Goal: Information Seeking & Learning: Learn about a topic

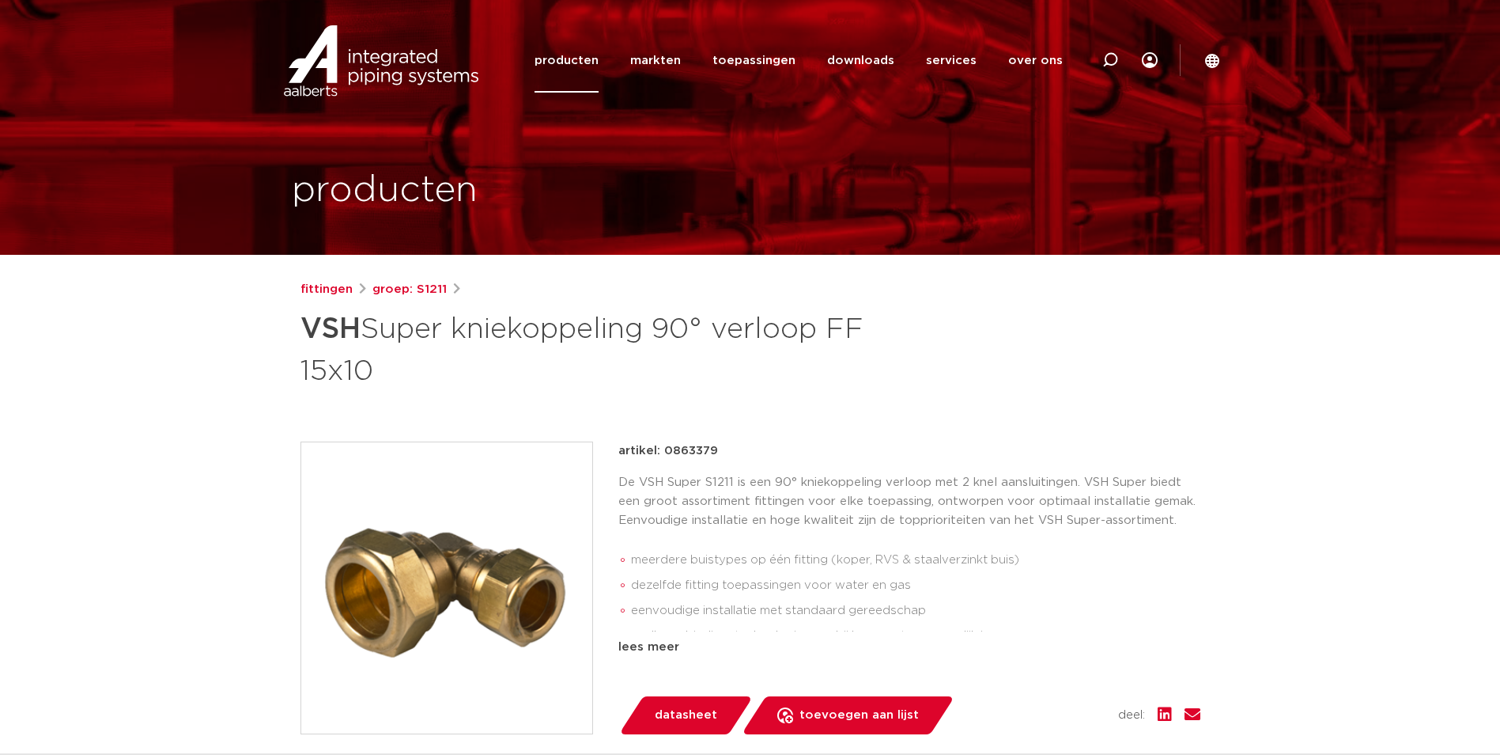
click at [501, 497] on img at bounding box center [446, 587] width 291 height 291
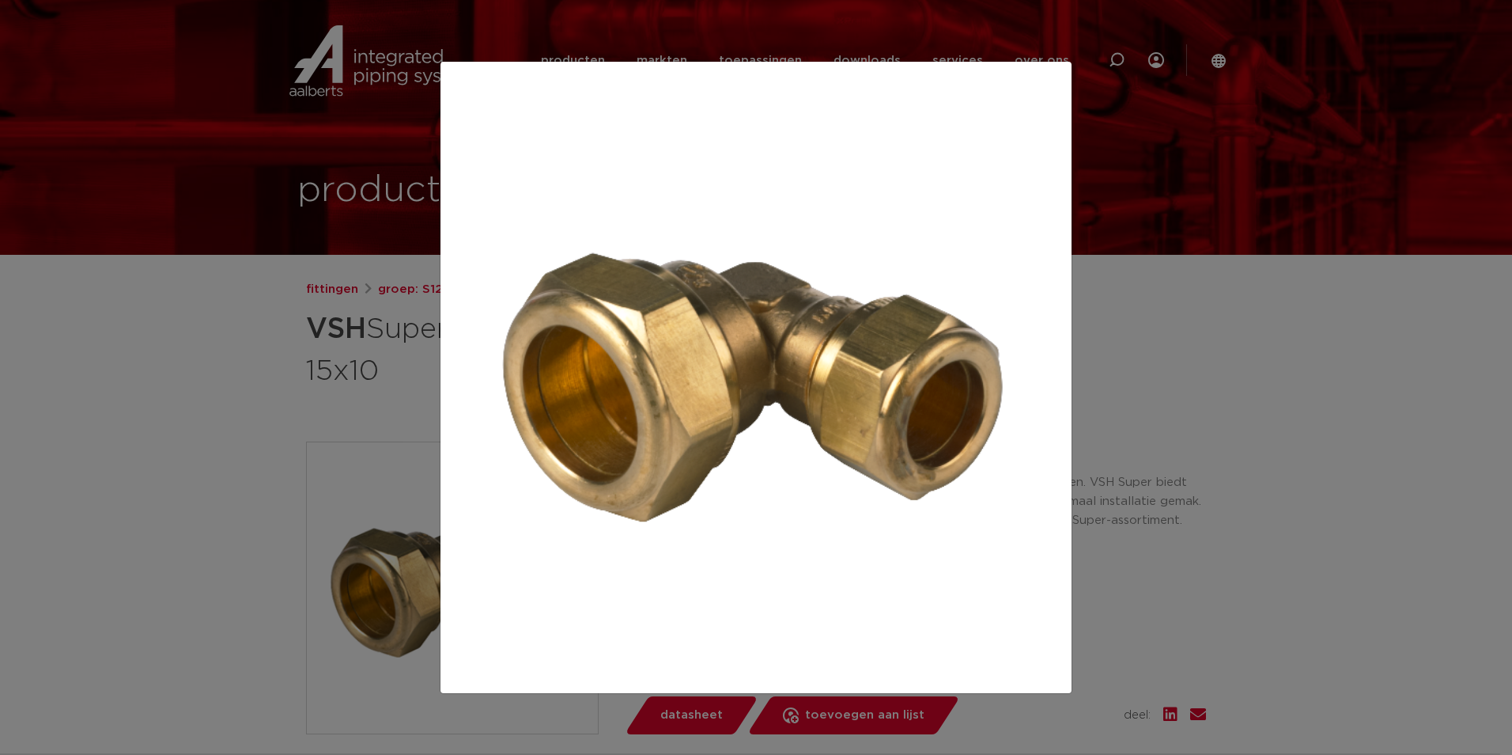
click at [1163, 466] on div at bounding box center [756, 377] width 1512 height 755
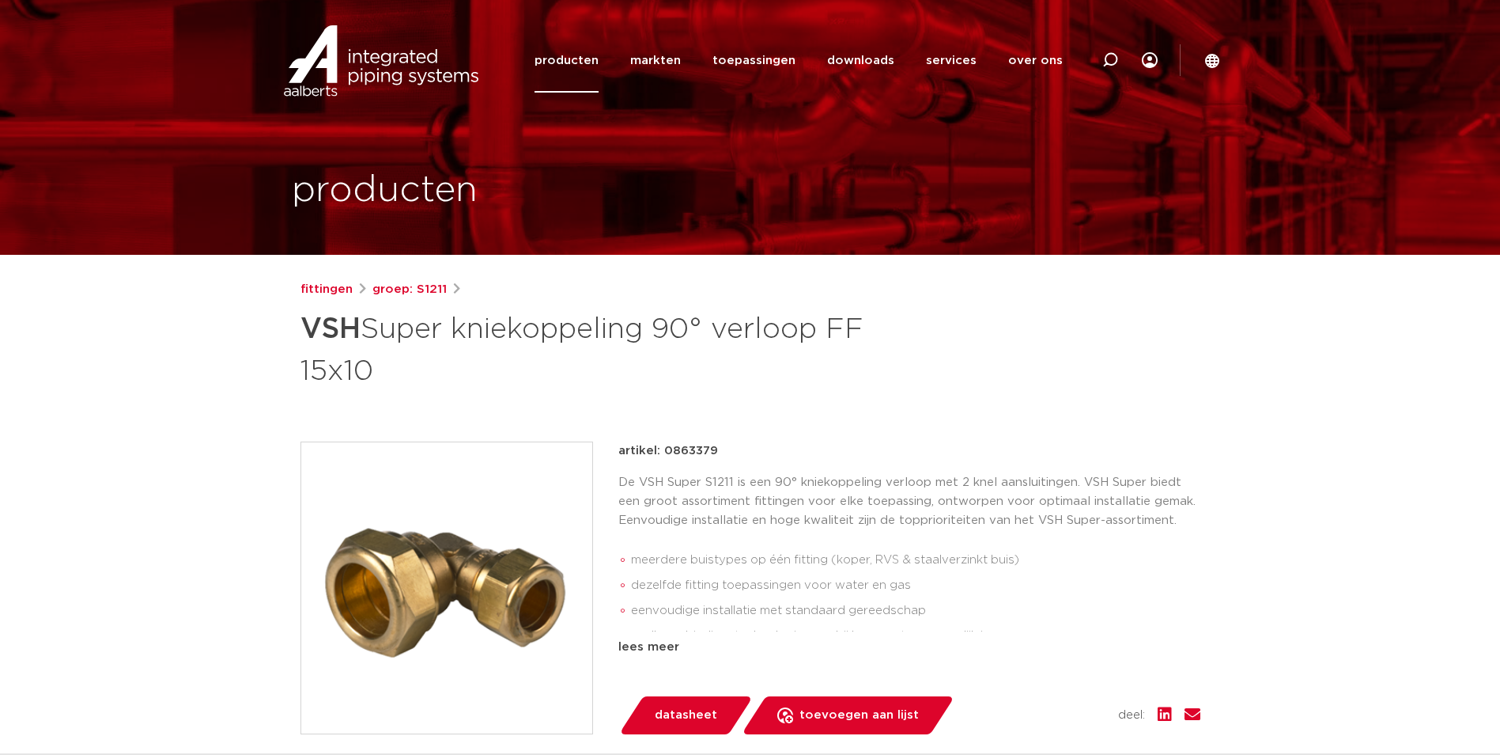
click at [522, 583] on img at bounding box center [446, 587] width 291 height 291
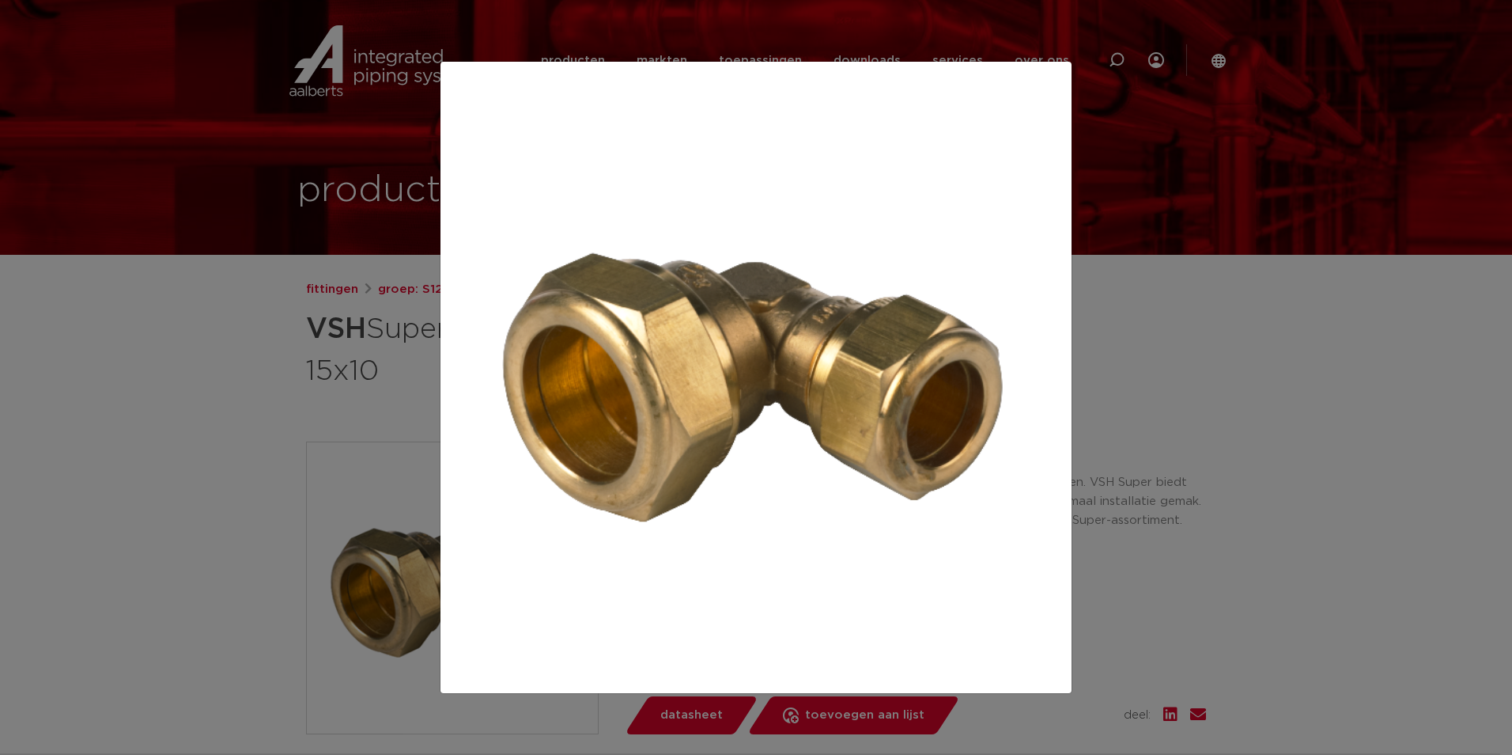
click at [244, 356] on div at bounding box center [756, 377] width 1512 height 755
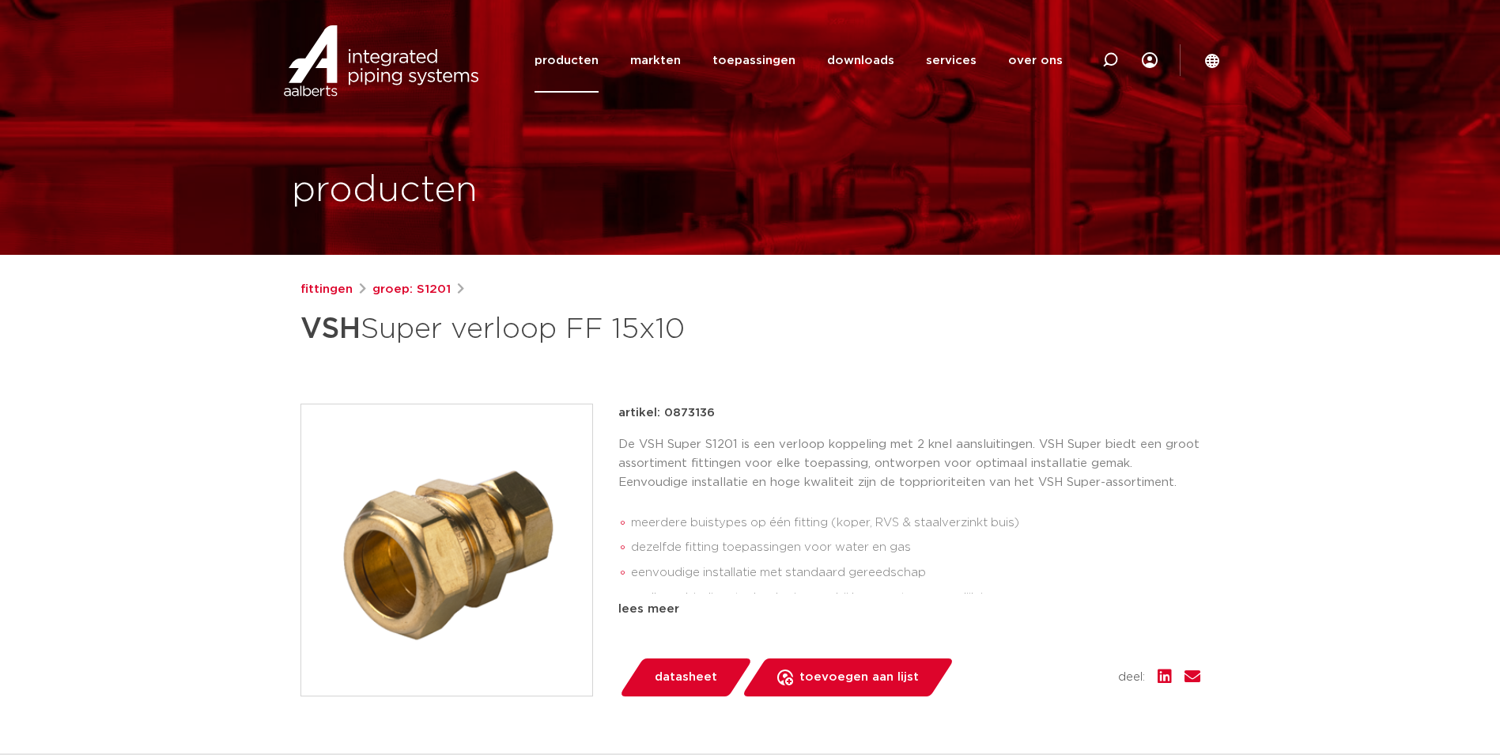
click at [507, 552] on img at bounding box center [446, 549] width 291 height 291
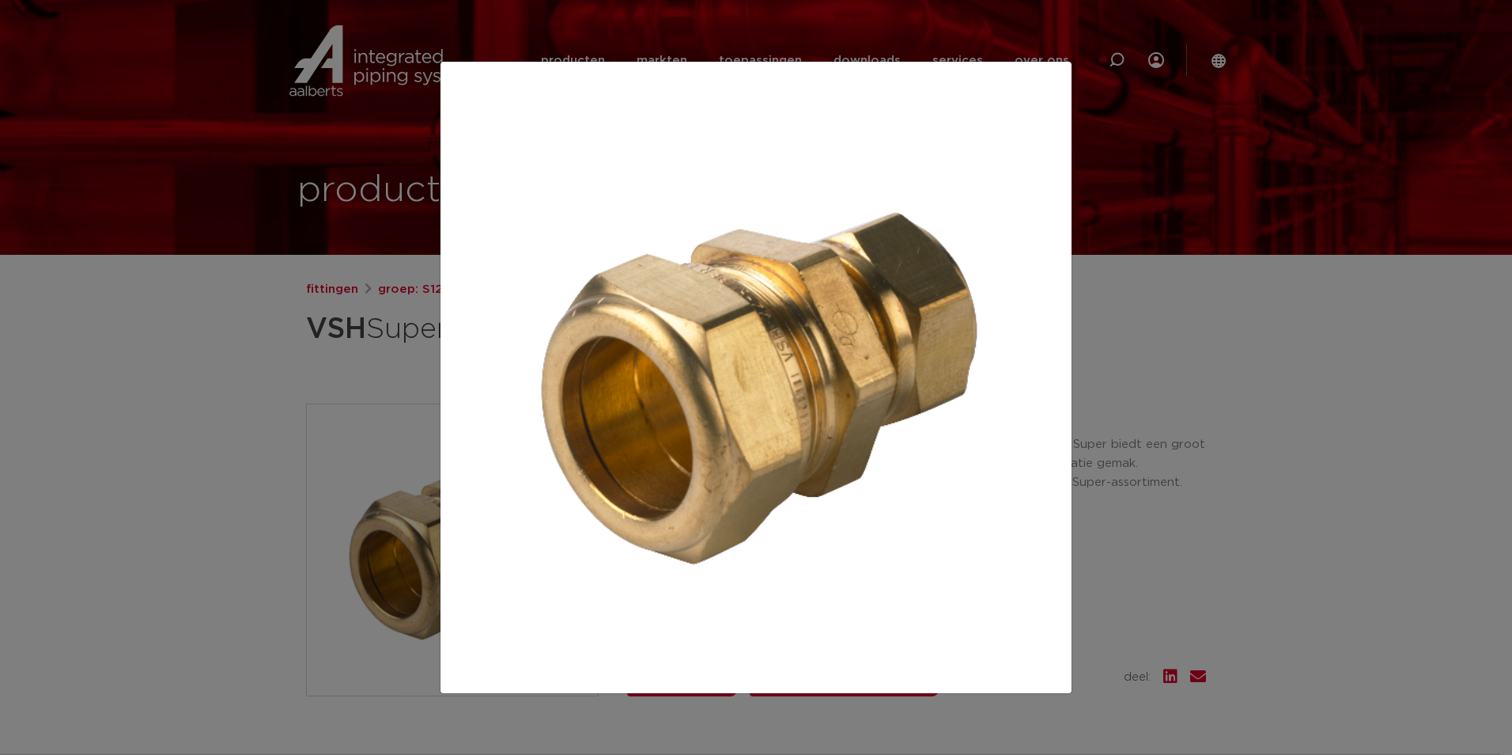
click at [221, 428] on div at bounding box center [756, 377] width 1512 height 755
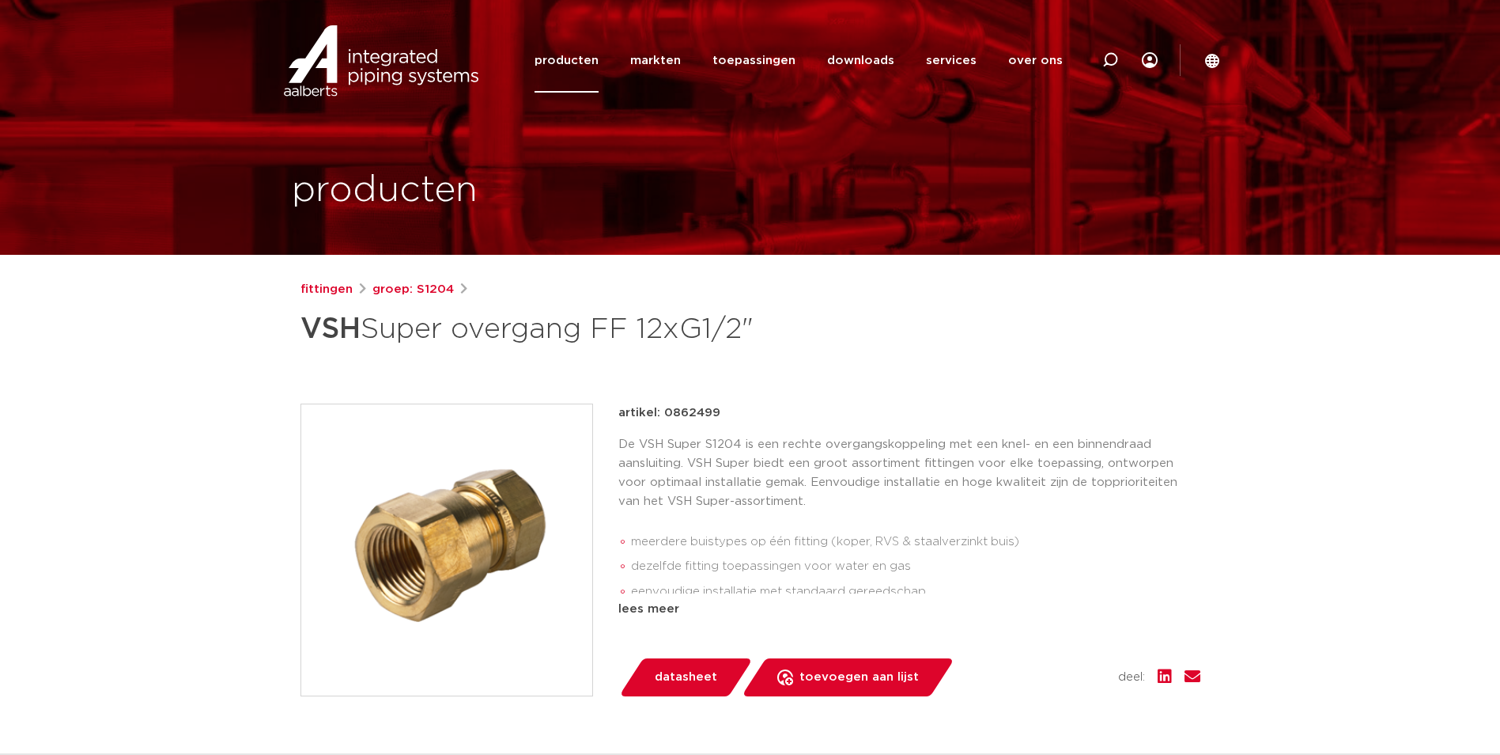
click at [494, 497] on img at bounding box center [446, 549] width 291 height 291
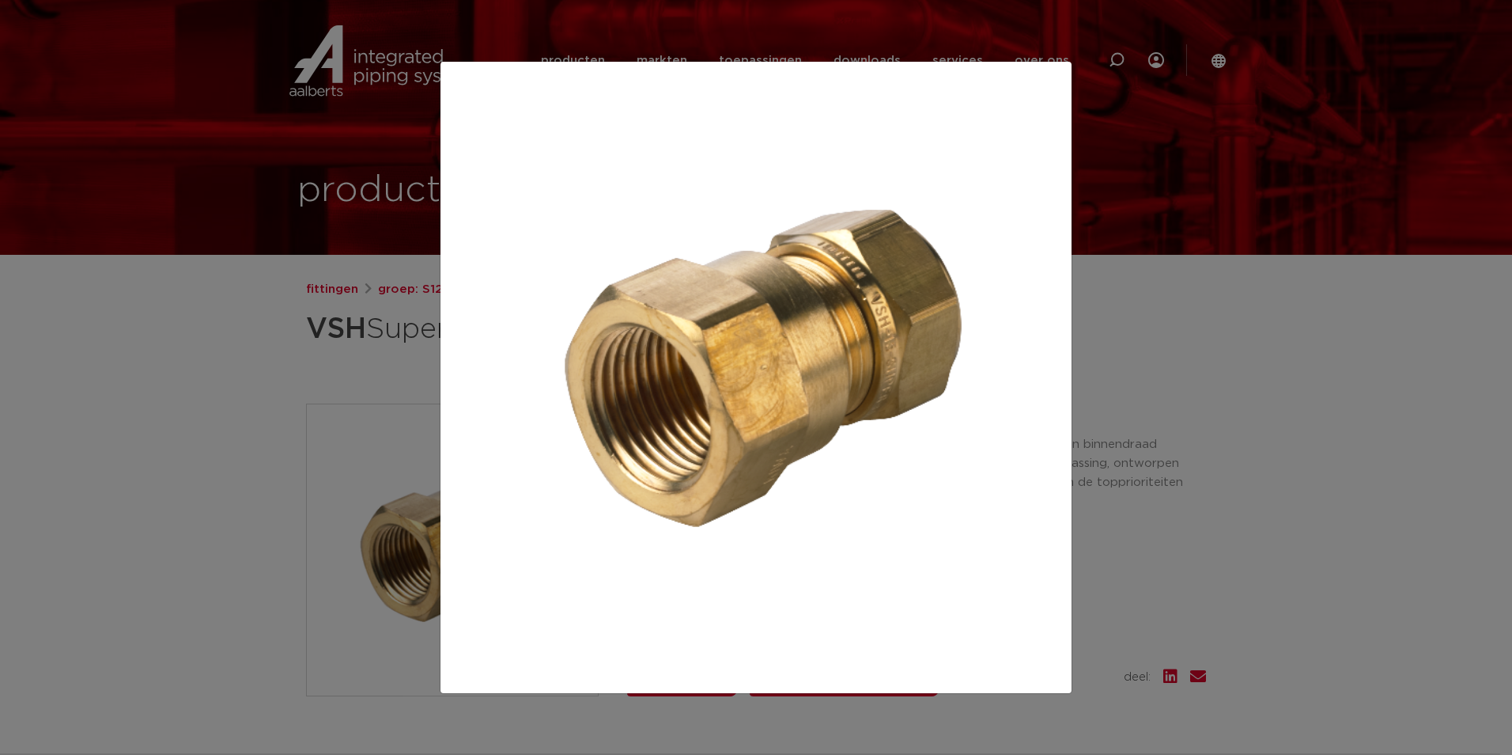
drag, startPoint x: 147, startPoint y: 404, endPoint x: 135, endPoint y: 408, distance: 12.5
click at [147, 404] on div at bounding box center [756, 377] width 1512 height 755
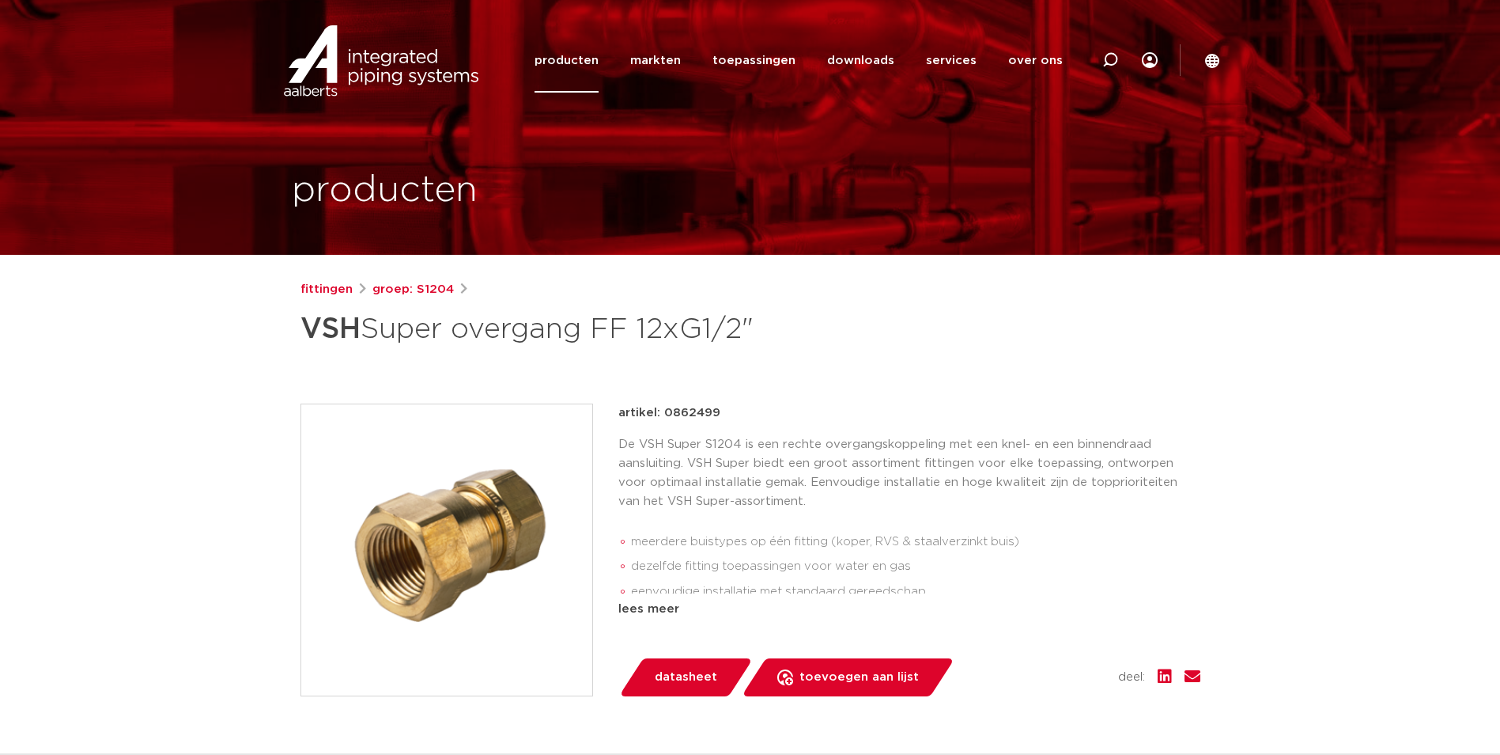
click at [450, 501] on img at bounding box center [446, 549] width 291 height 291
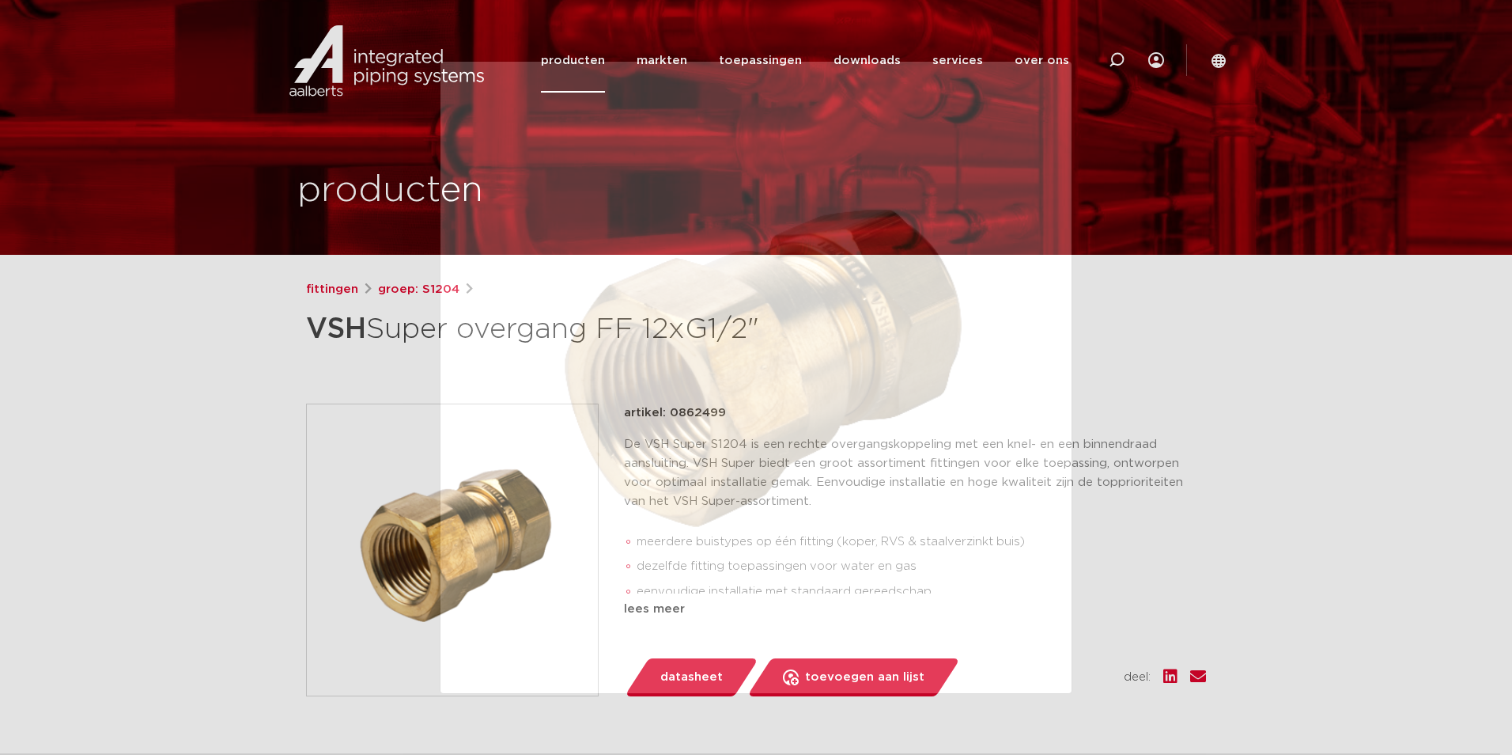
click at [267, 373] on div at bounding box center [756, 377] width 1512 height 755
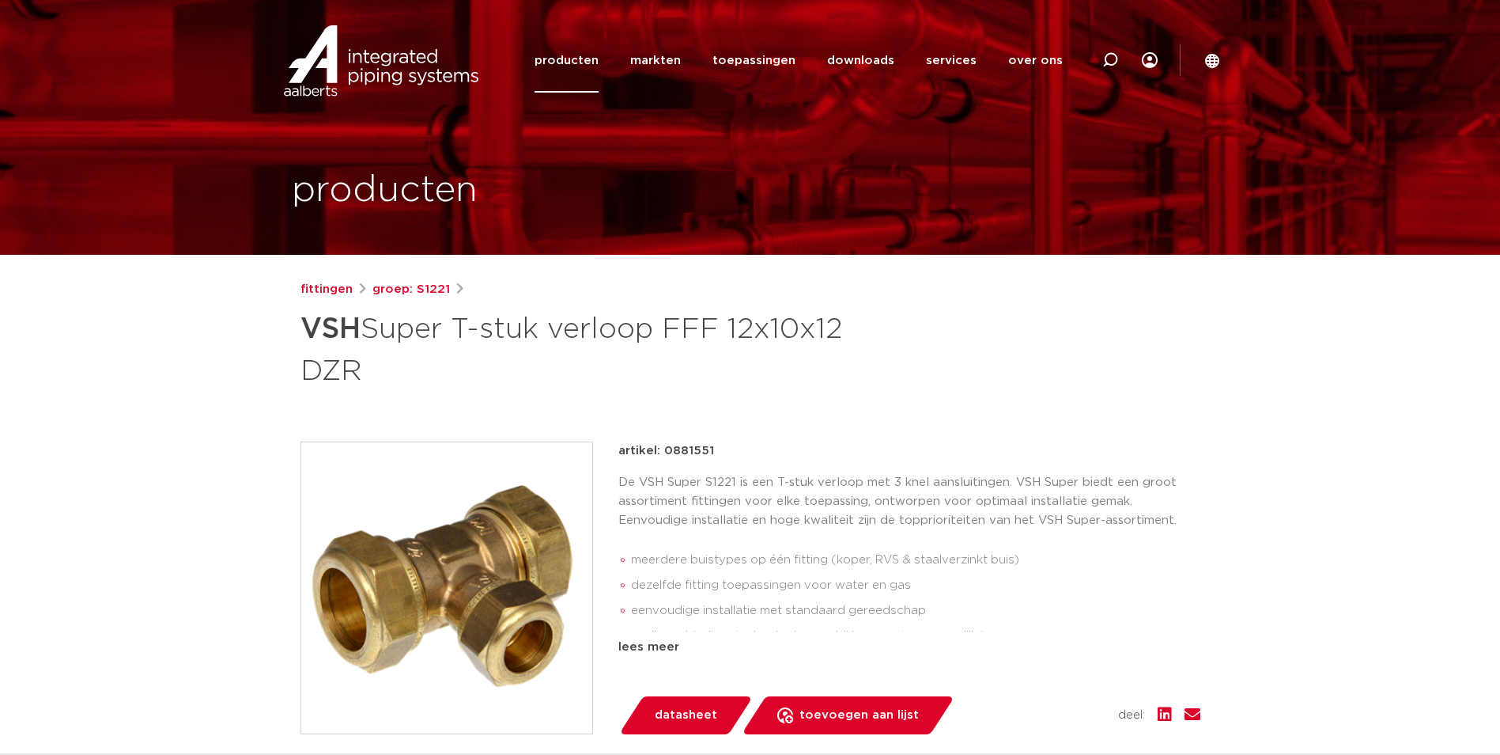
click at [501, 534] on img at bounding box center [446, 587] width 291 height 291
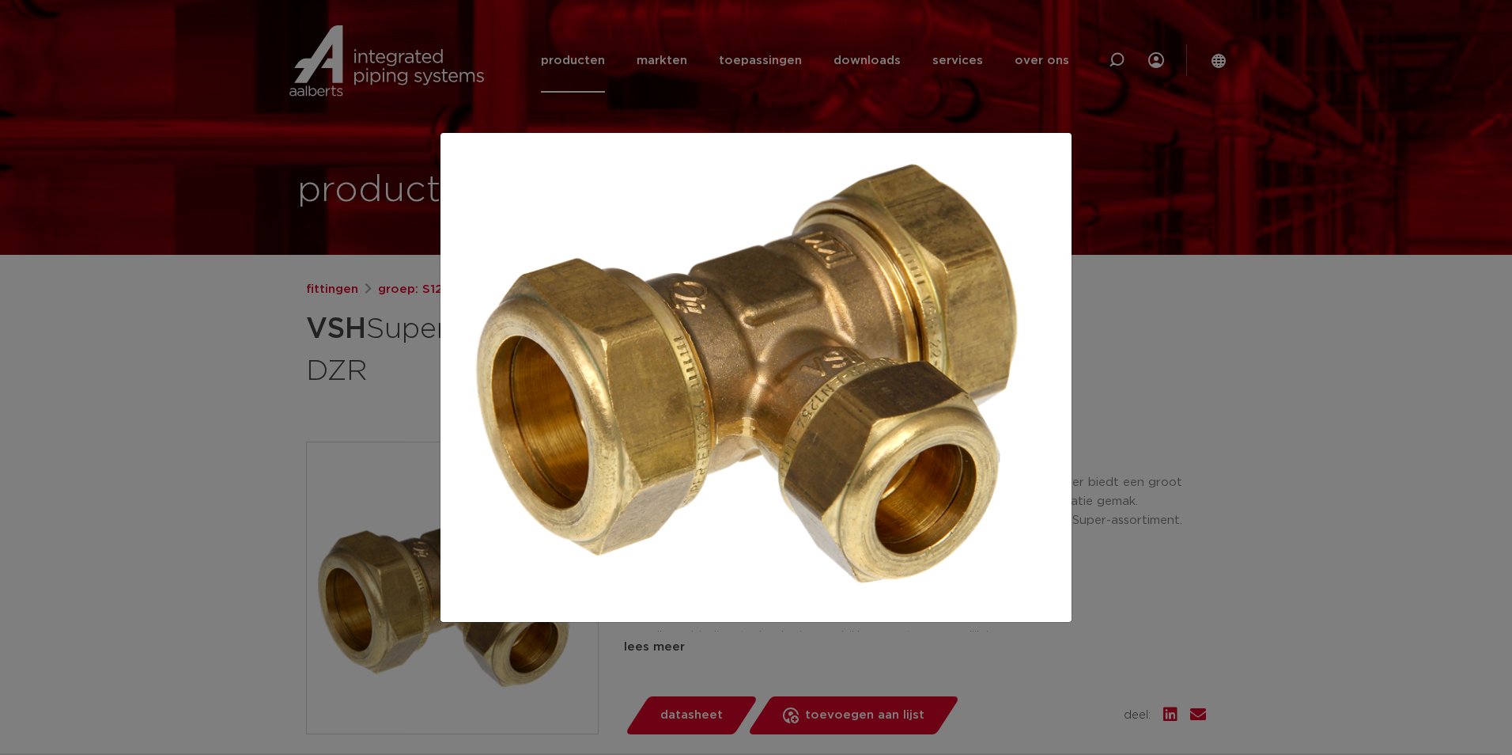
click at [283, 381] on div at bounding box center [756, 377] width 1512 height 755
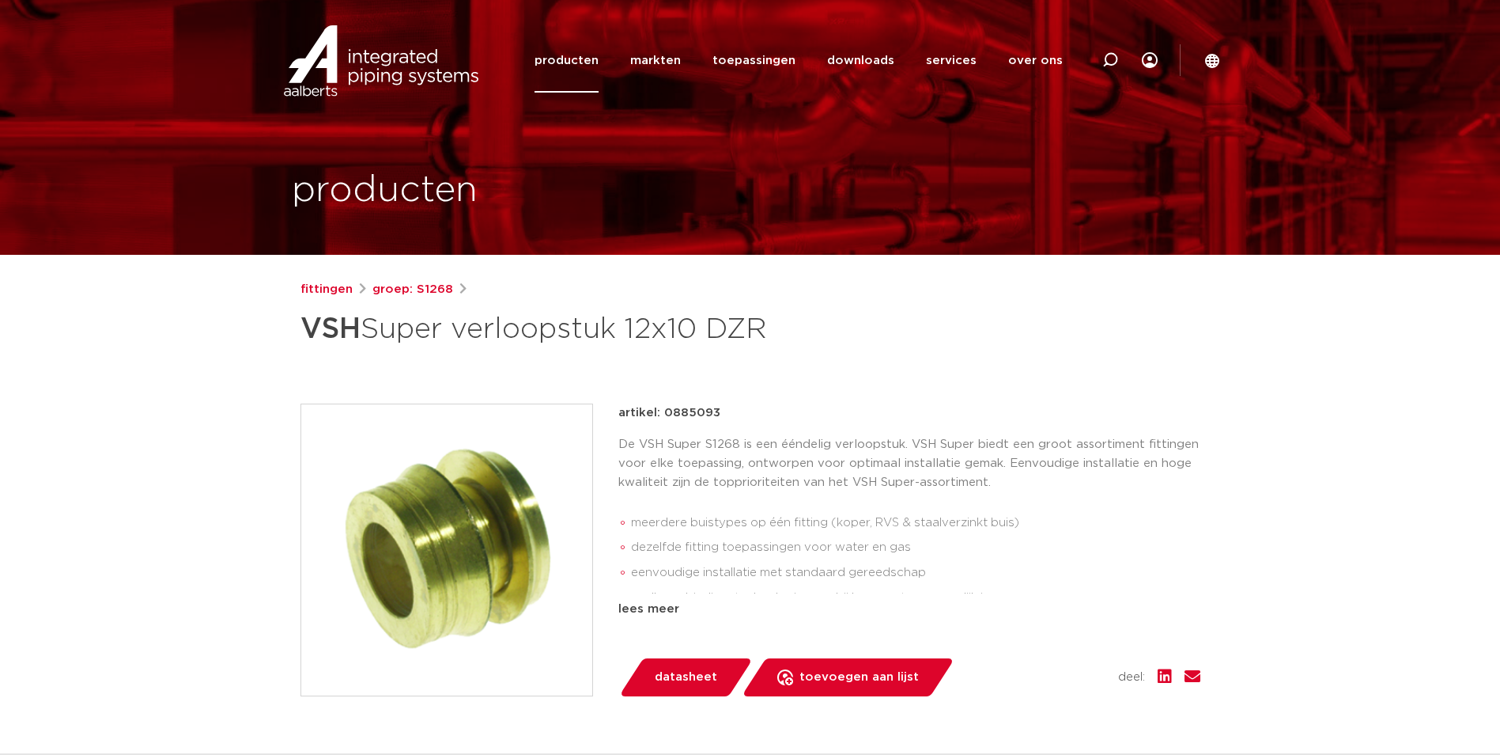
click at [686, 414] on p "artikel: 0885093" at bounding box center [670, 412] width 102 height 19
copy p "0885093"
drag, startPoint x: 417, startPoint y: 467, endPoint x: 353, endPoint y: 488, distance: 67.3
click at [353, 488] on img at bounding box center [446, 549] width 291 height 291
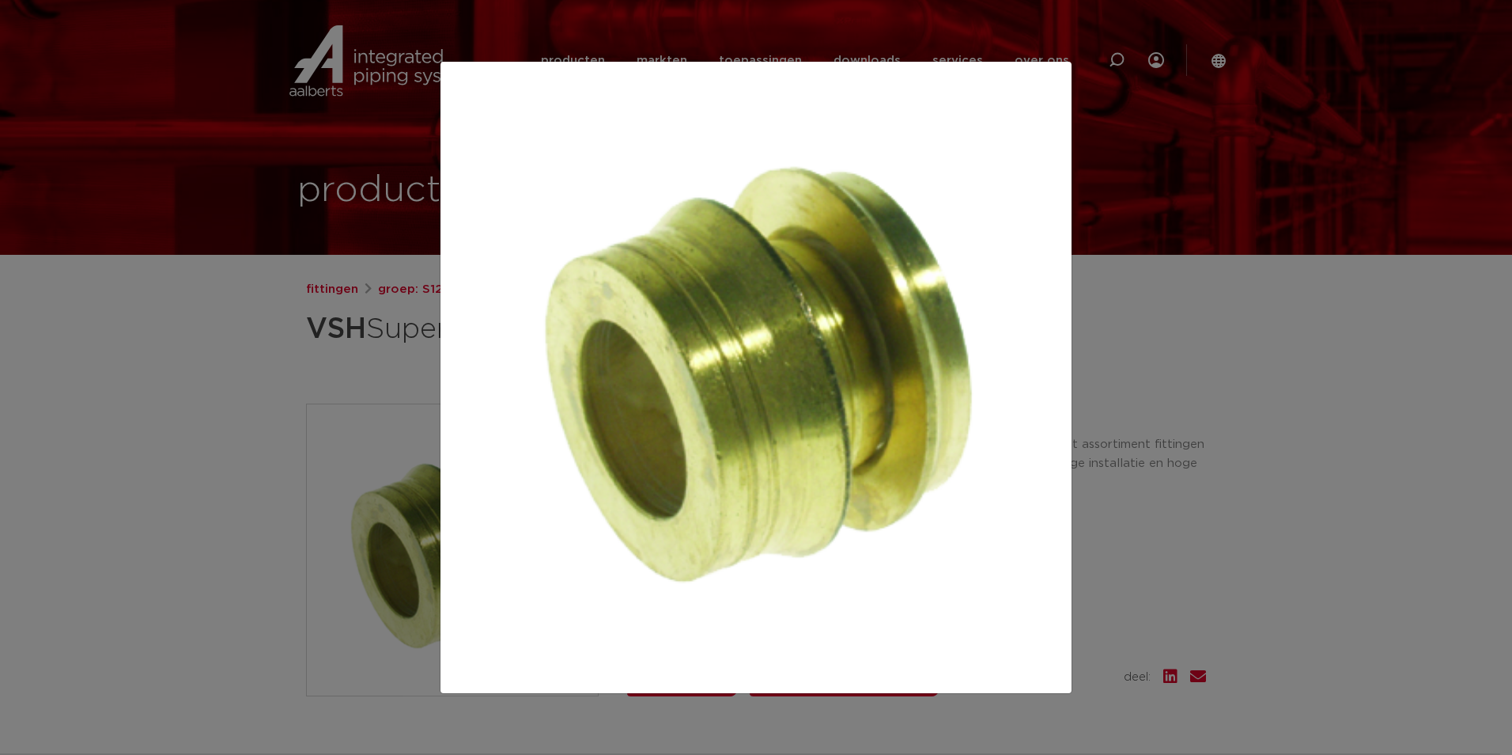
click at [171, 441] on div at bounding box center [756, 377] width 1512 height 755
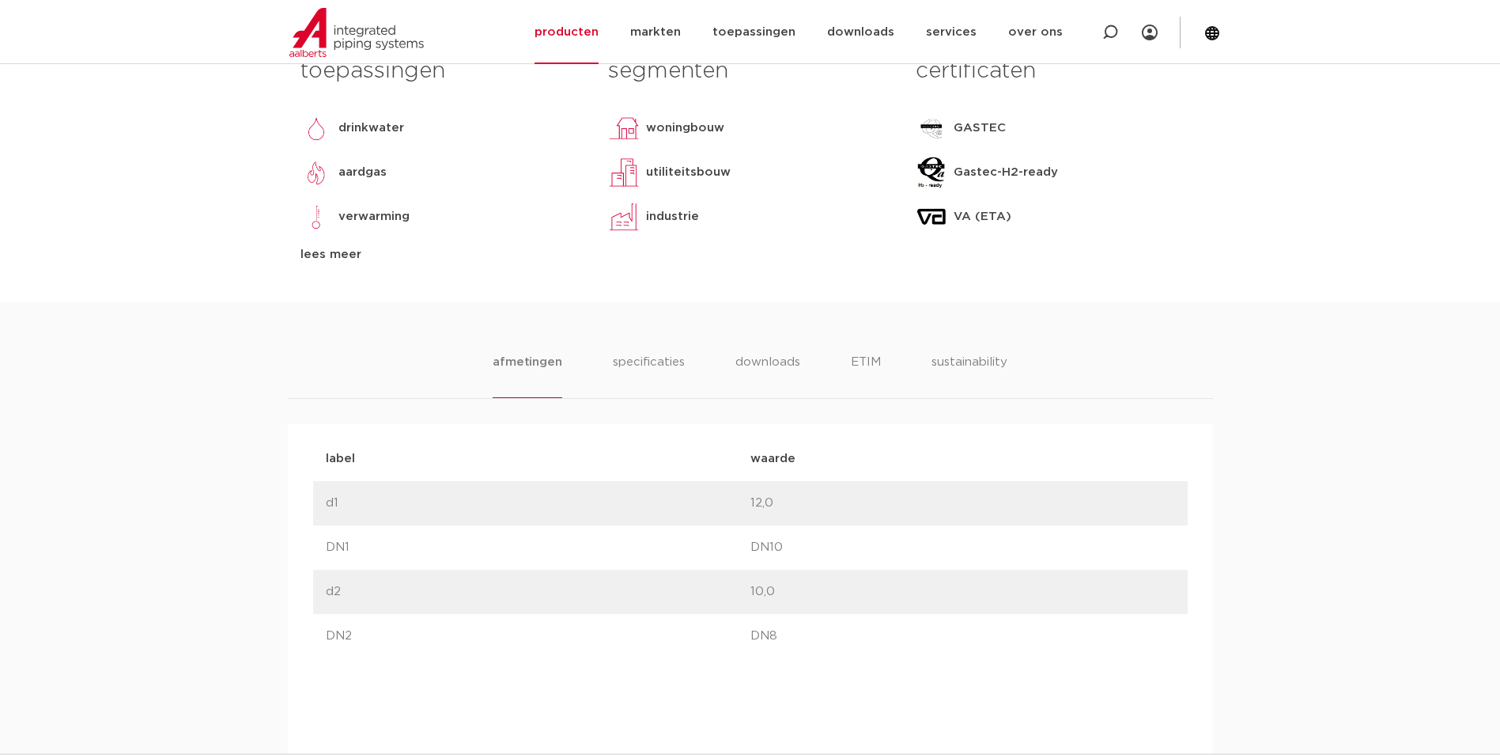
scroll to position [712, 0]
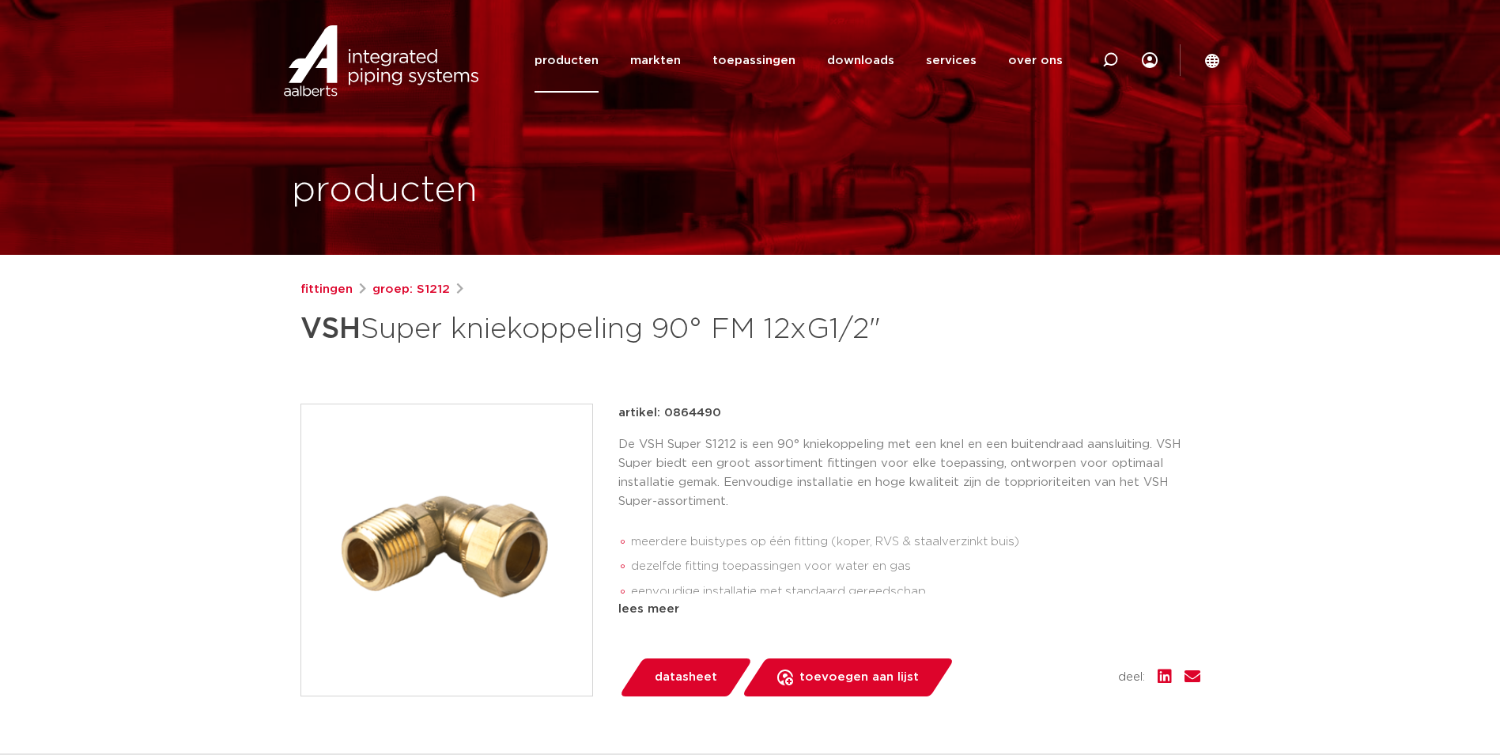
click at [504, 530] on img at bounding box center [446, 549] width 291 height 291
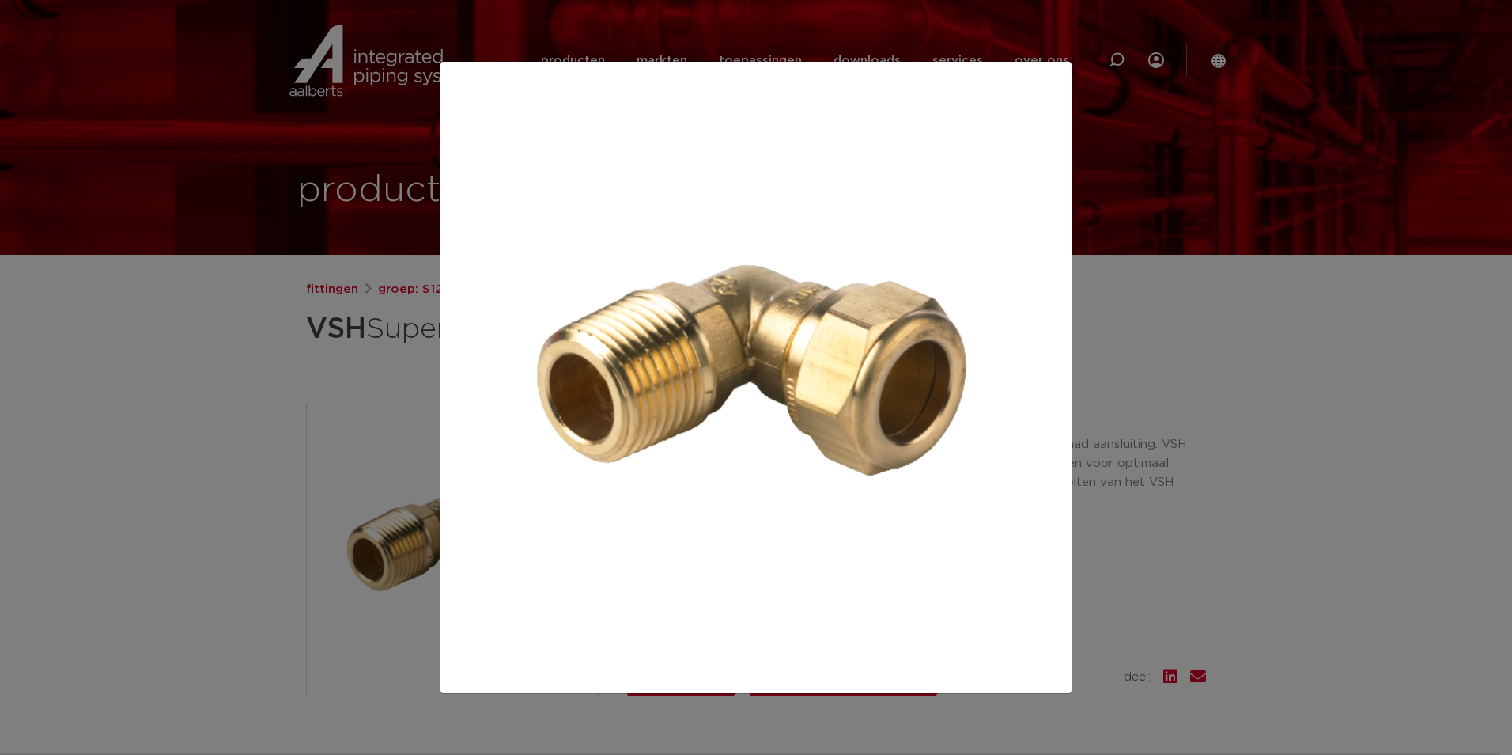
click at [1192, 414] on div at bounding box center [756, 377] width 1512 height 755
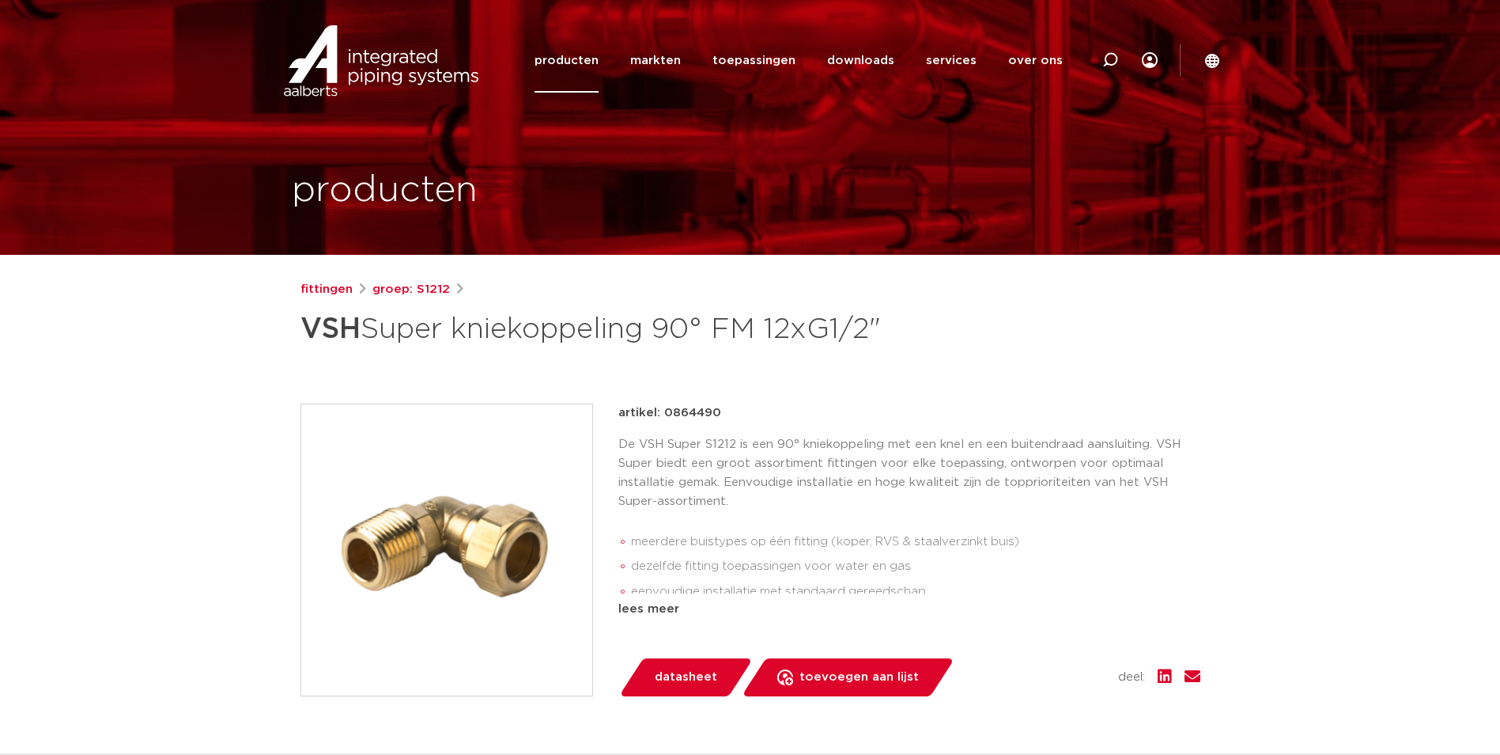
click at [744, 505] on p "De VSH Super S1212 is een 90° kniekoppeling met een knel en een buitendraad aan…" at bounding box center [910, 473] width 582 height 76
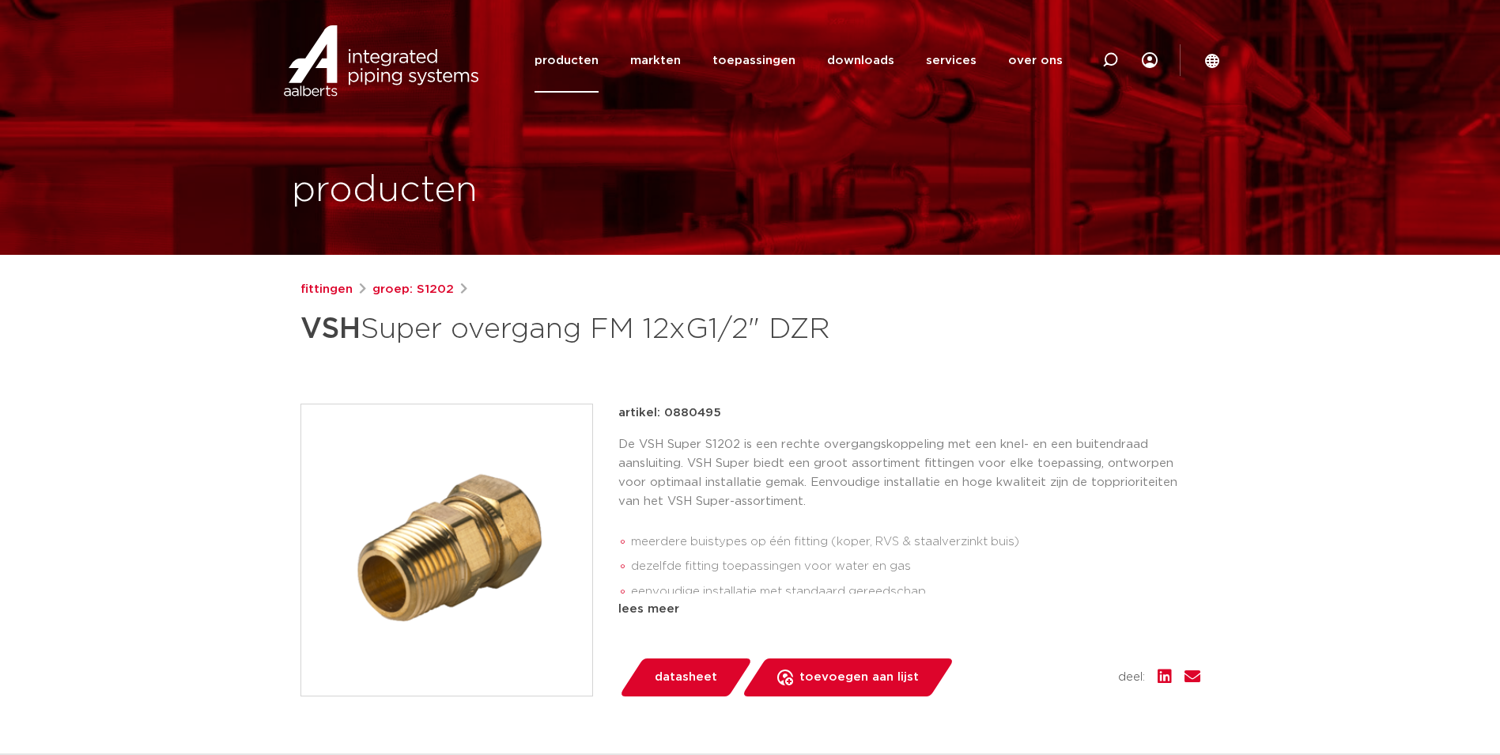
click at [520, 522] on img at bounding box center [446, 549] width 291 height 291
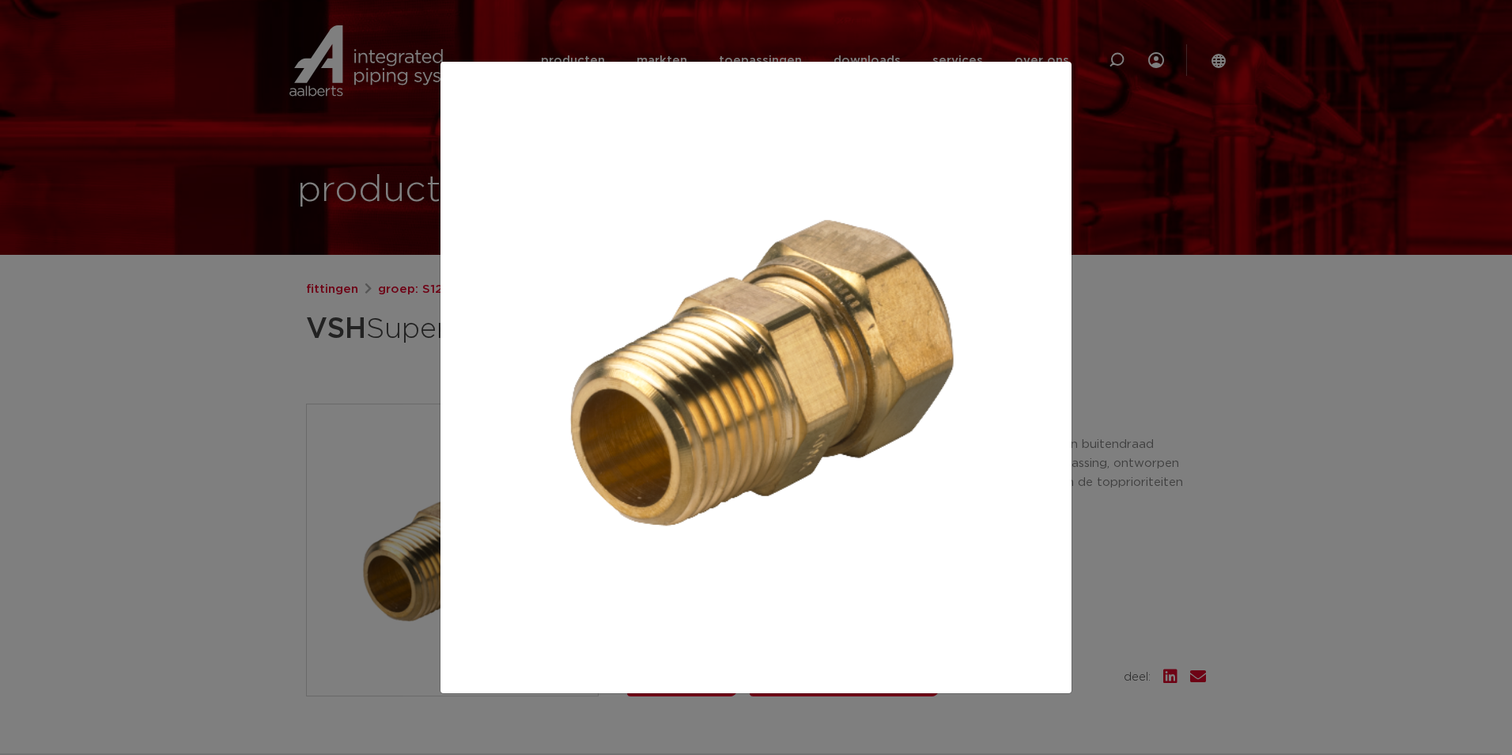
click at [270, 409] on div at bounding box center [756, 377] width 1512 height 755
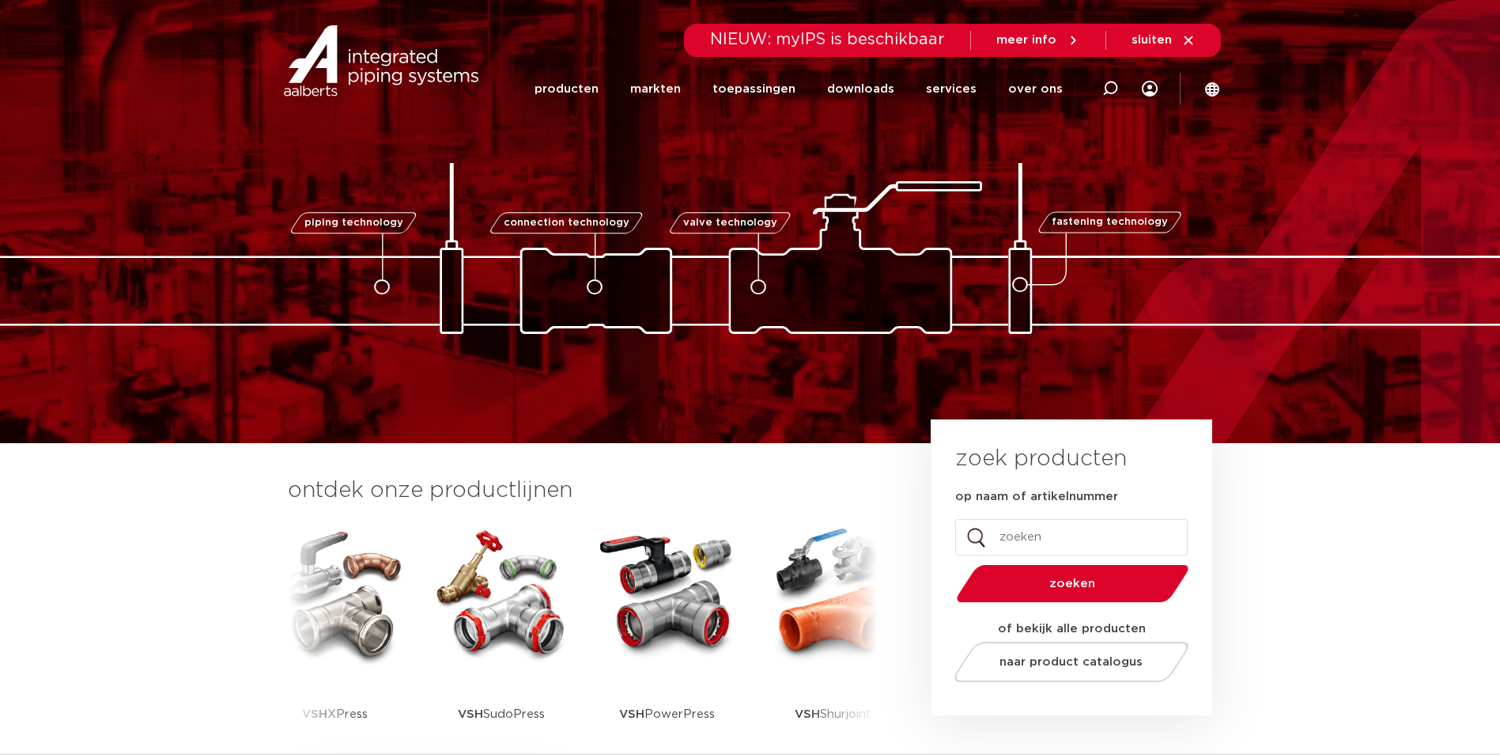
click at [1100, 90] on div at bounding box center [1110, 88] width 63 height 65
click at [1107, 93] on div at bounding box center [1116, 88] width 22 height 70
click at [1107, 93] on icon at bounding box center [1110, 88] width 19 height 19
paste input "0872883"
type input "0872883"
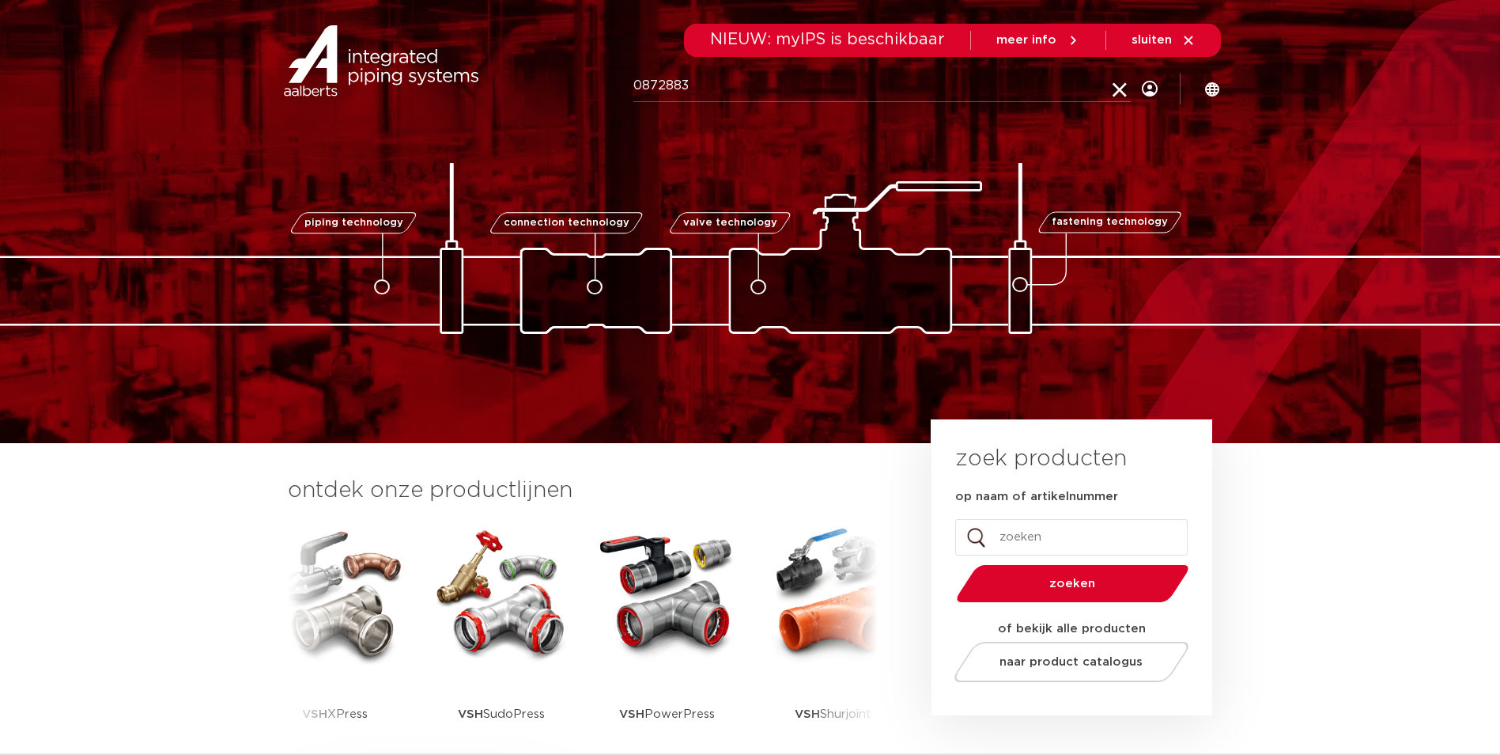
click button "Zoeken" at bounding box center [0, 0] width 0 height 0
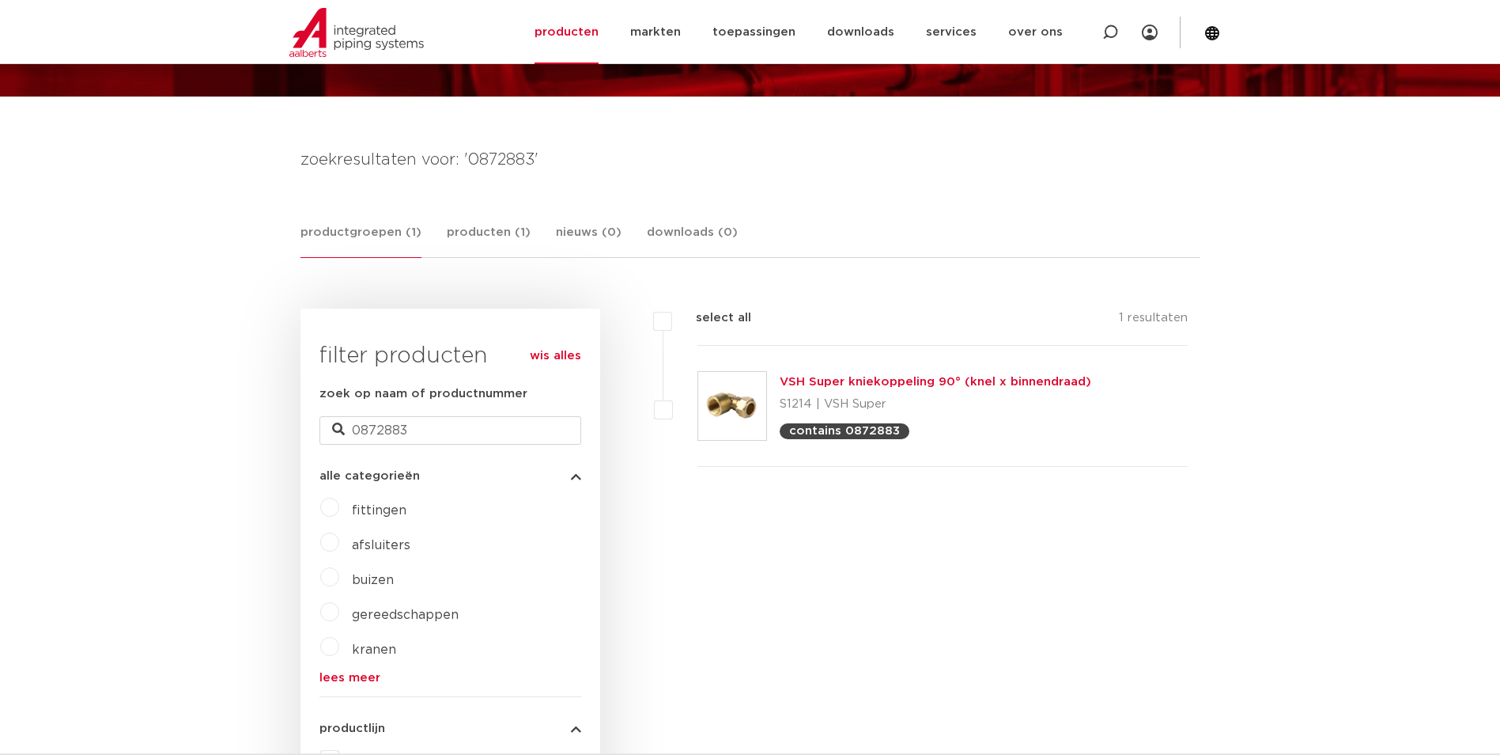
click at [853, 370] on div "VSH Super kniekoppeling 90° (knel x binnendraad) S1214 | VSH Super contains 087…" at bounding box center [943, 406] width 491 height 121
click at [855, 381] on link "VSH Super kniekoppeling 90° (knel x binnendraad)" at bounding box center [936, 382] width 312 height 12
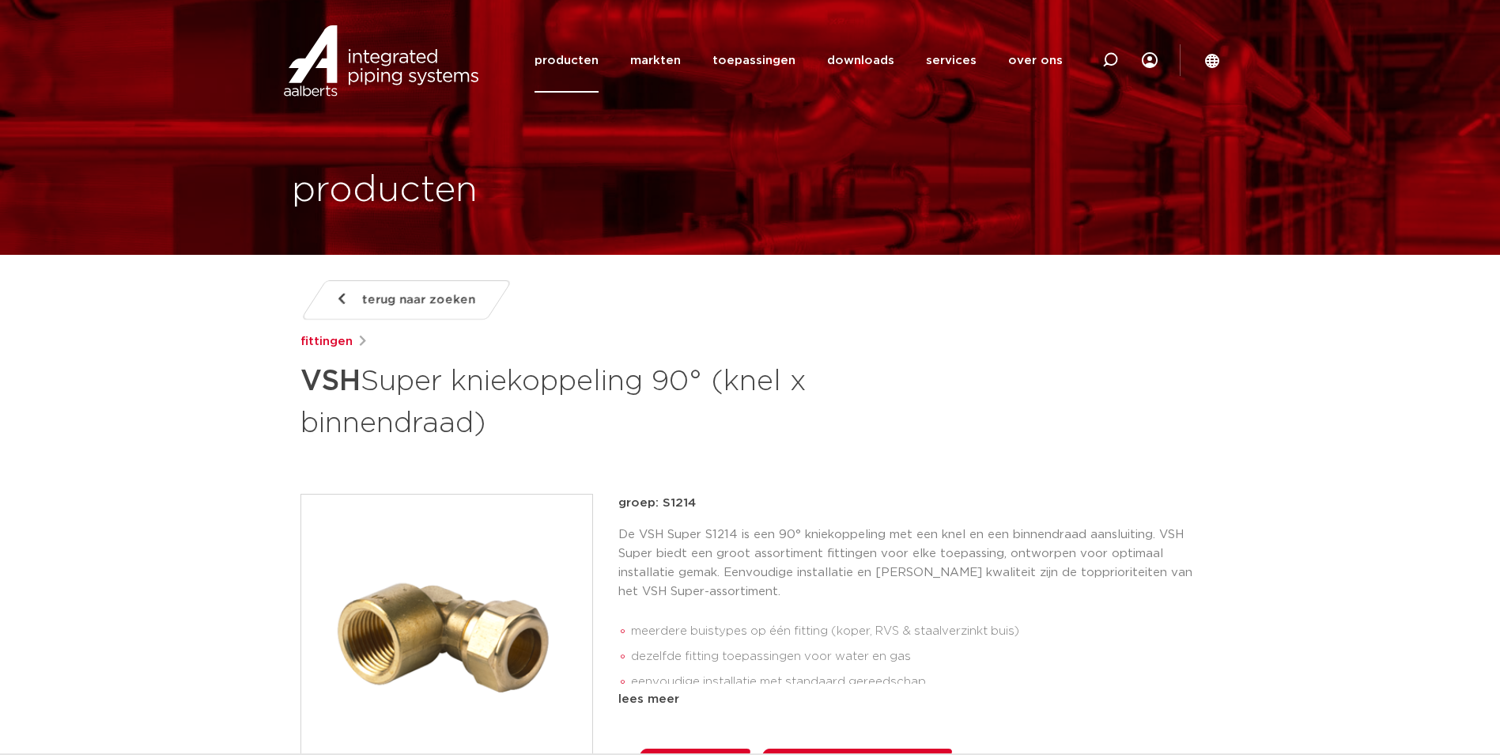
click at [509, 539] on img at bounding box center [446, 639] width 291 height 291
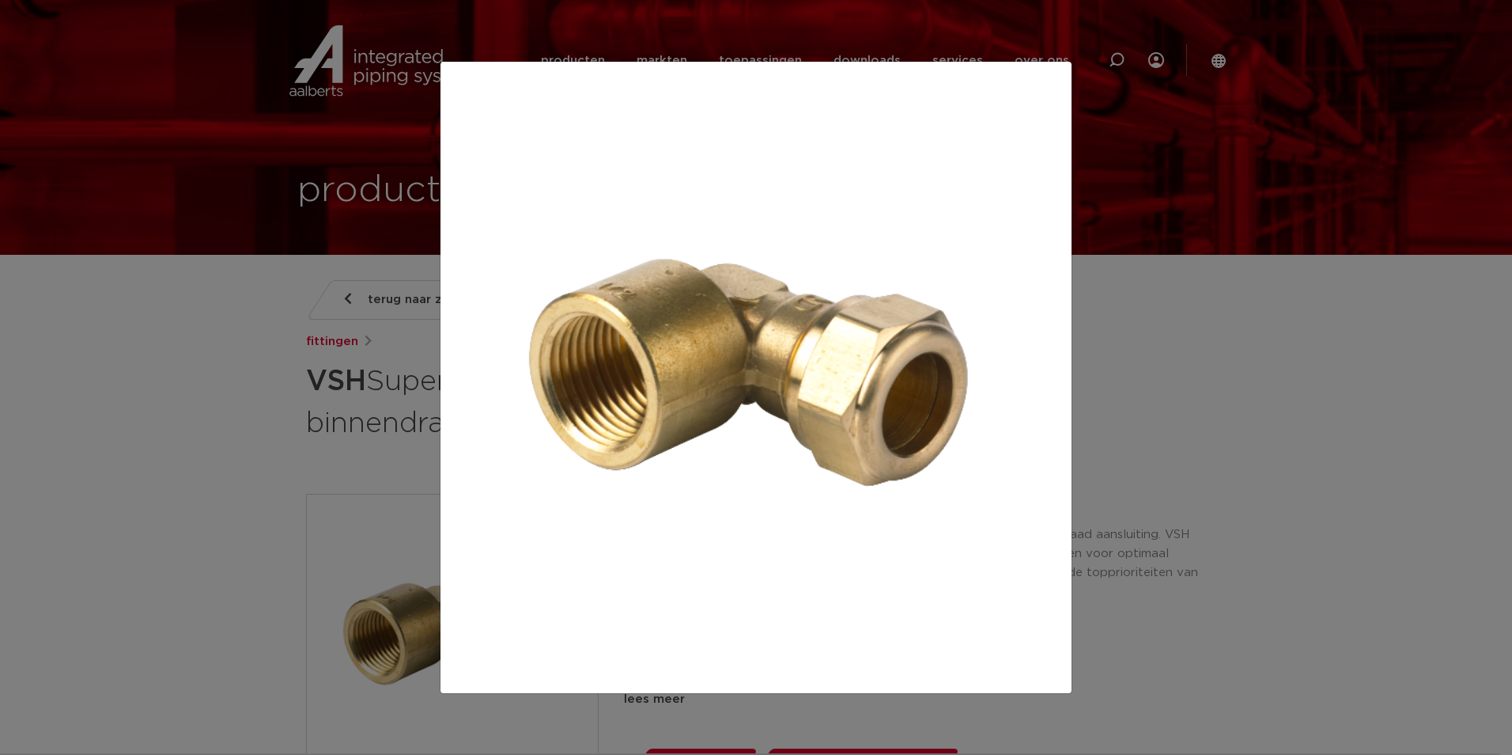
click at [215, 482] on div at bounding box center [756, 377] width 1512 height 755
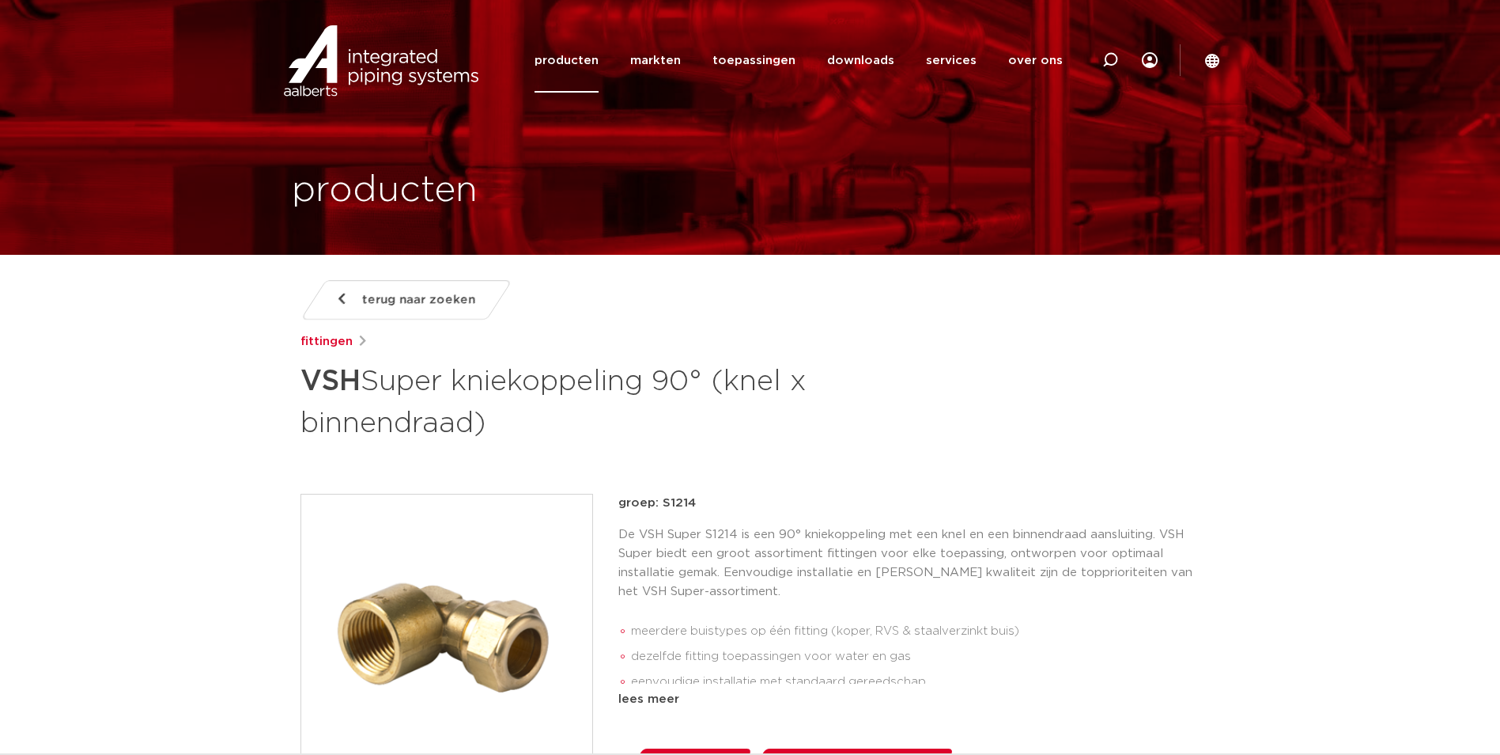
click at [701, 574] on p "De VSH Super S1214 is een 90° kniekoppeling met een knel en een binnendraad aan…" at bounding box center [910, 563] width 582 height 76
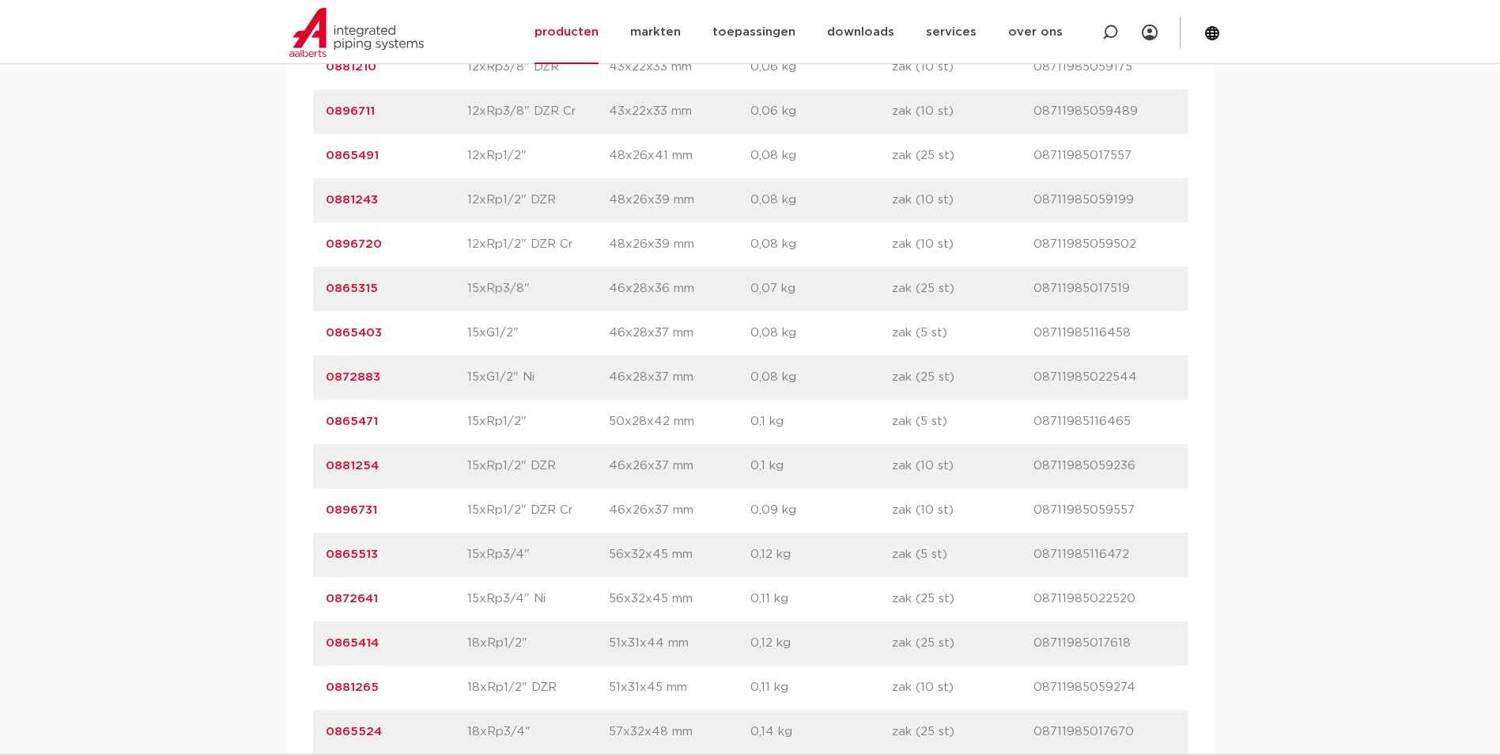
click at [361, 380] on link "0872883" at bounding box center [353, 377] width 55 height 12
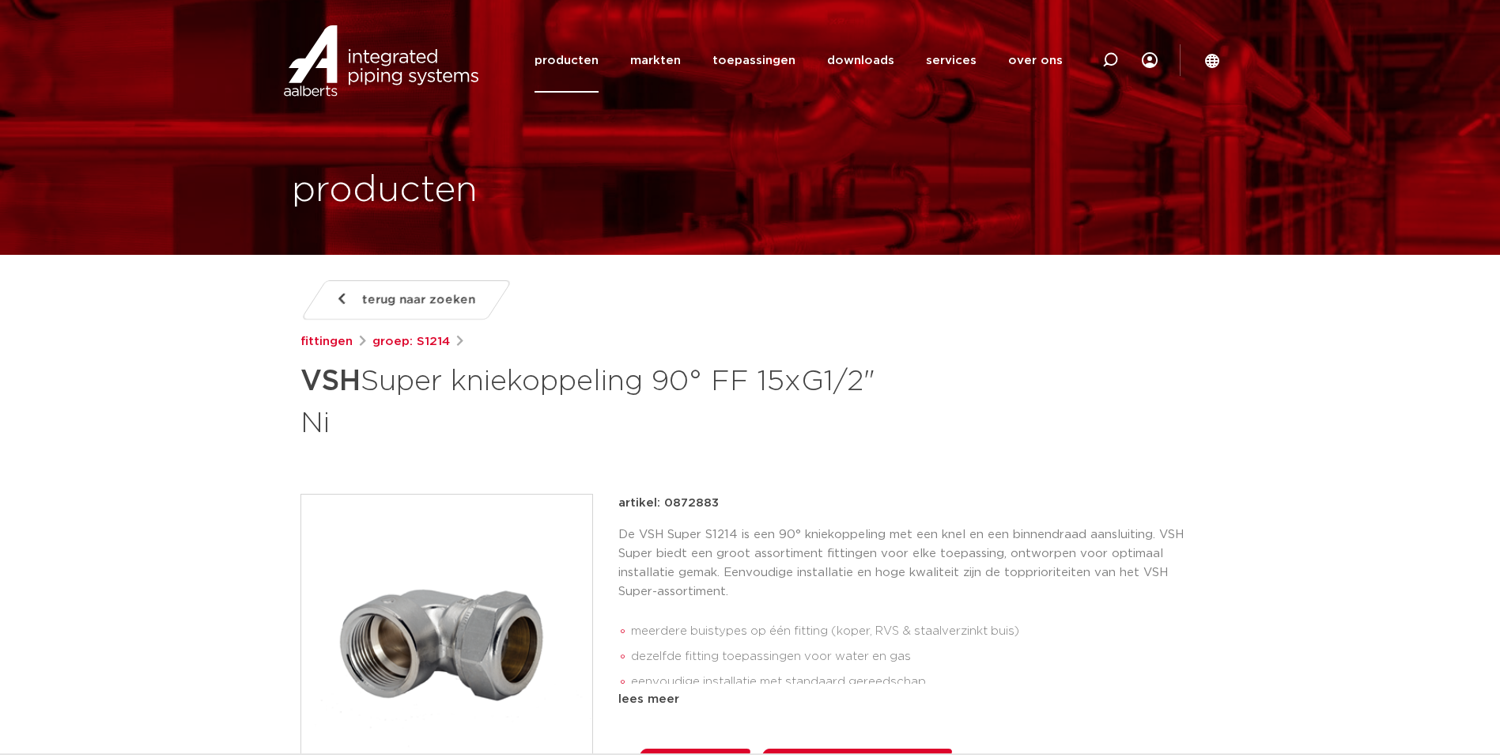
scroll to position [79, 0]
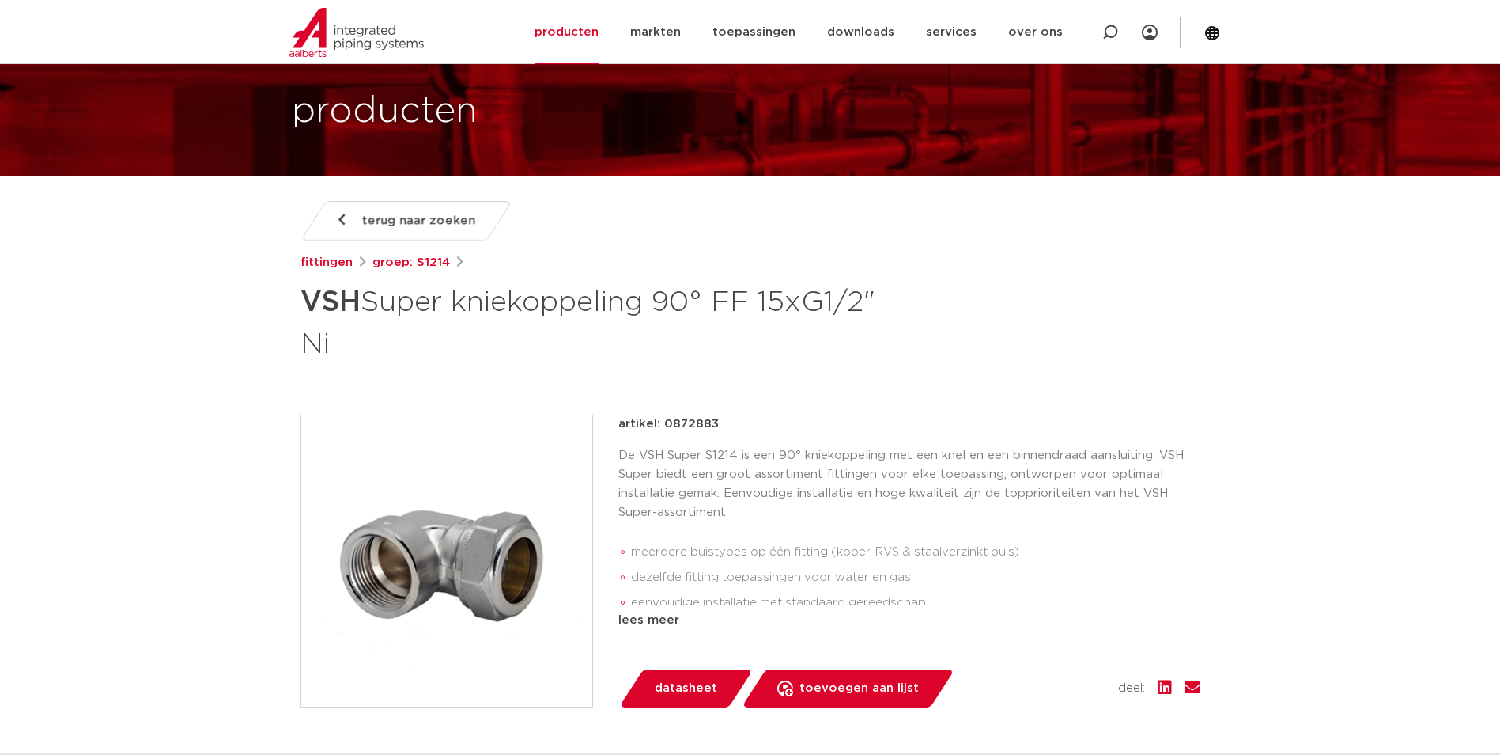
click at [507, 495] on img at bounding box center [446, 560] width 291 height 291
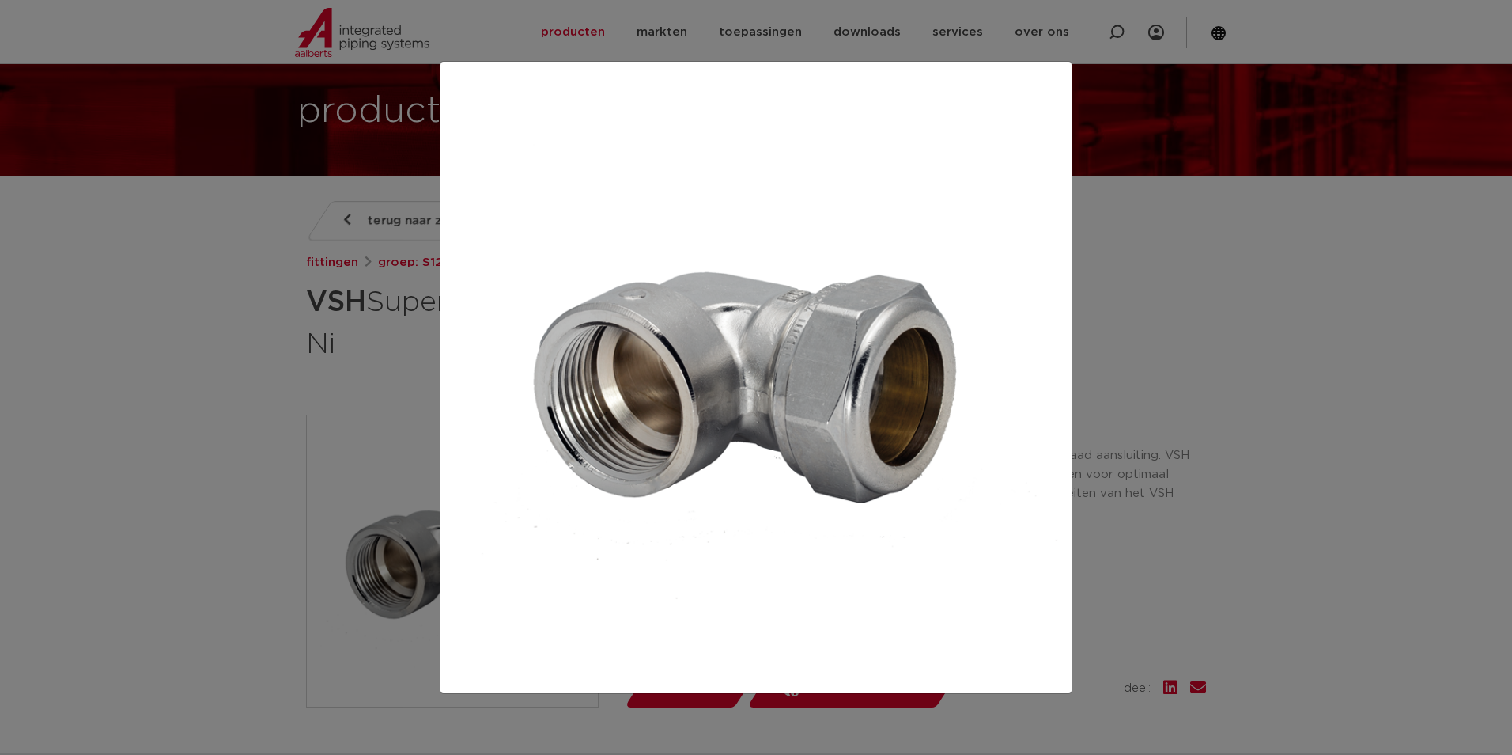
click at [279, 433] on div at bounding box center [756, 377] width 1512 height 755
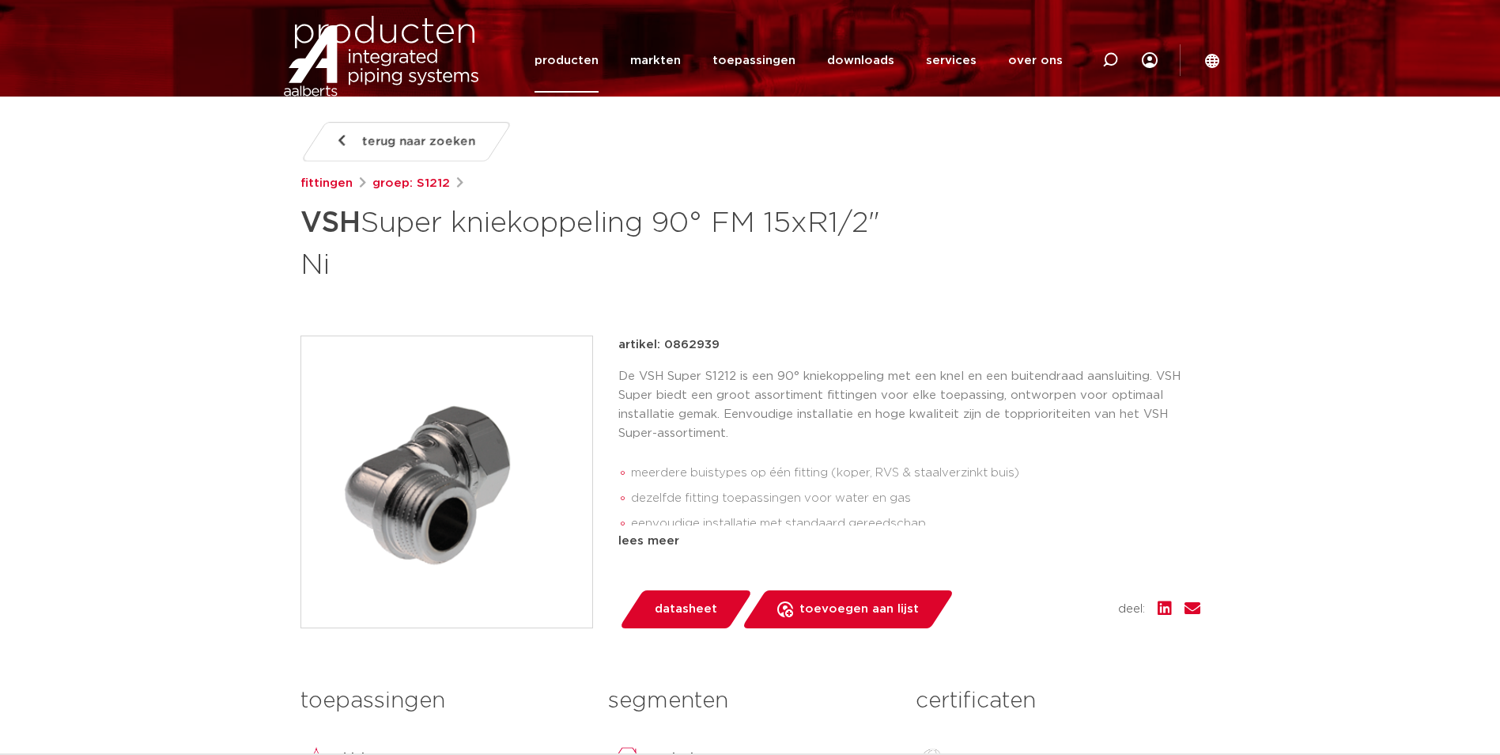
scroll to position [158, 0]
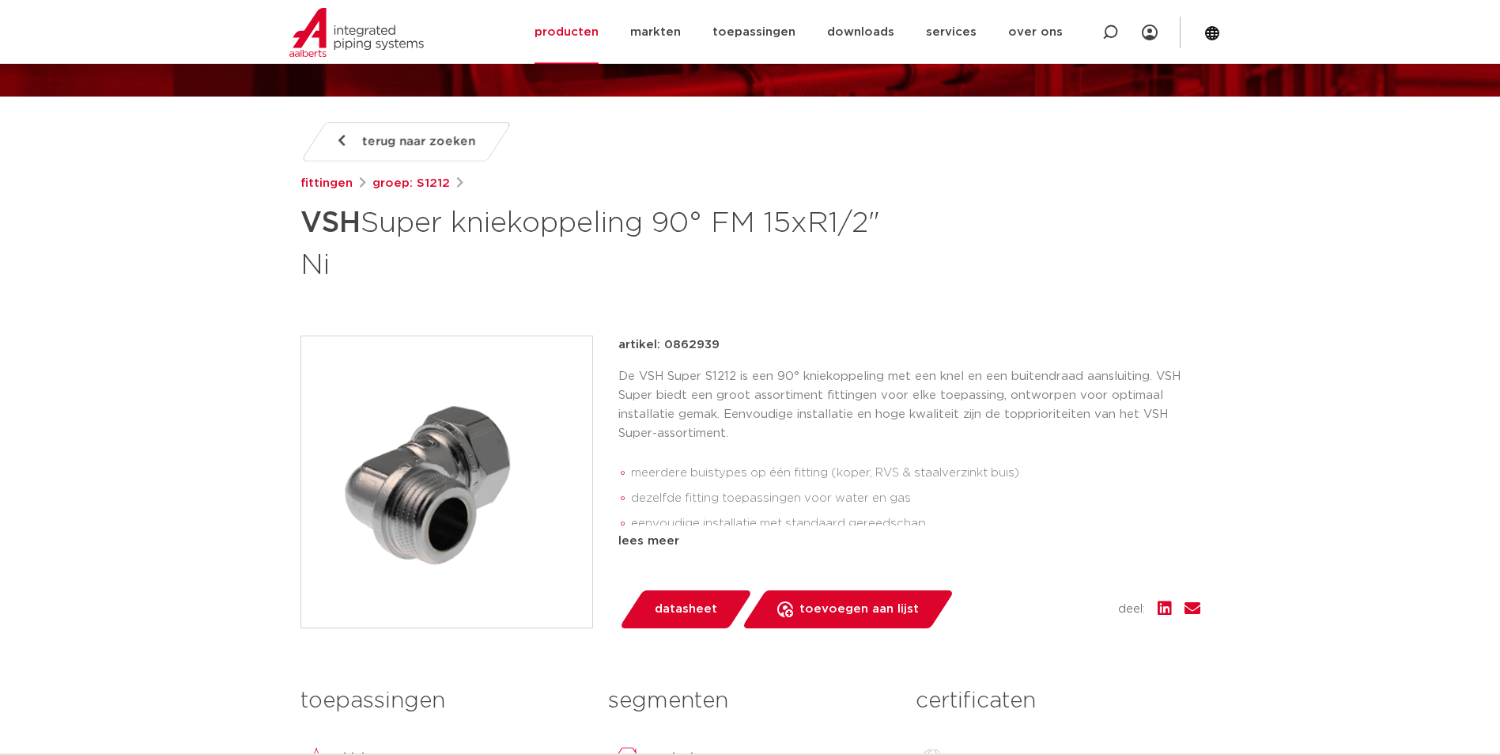
click at [495, 524] on img at bounding box center [446, 481] width 291 height 291
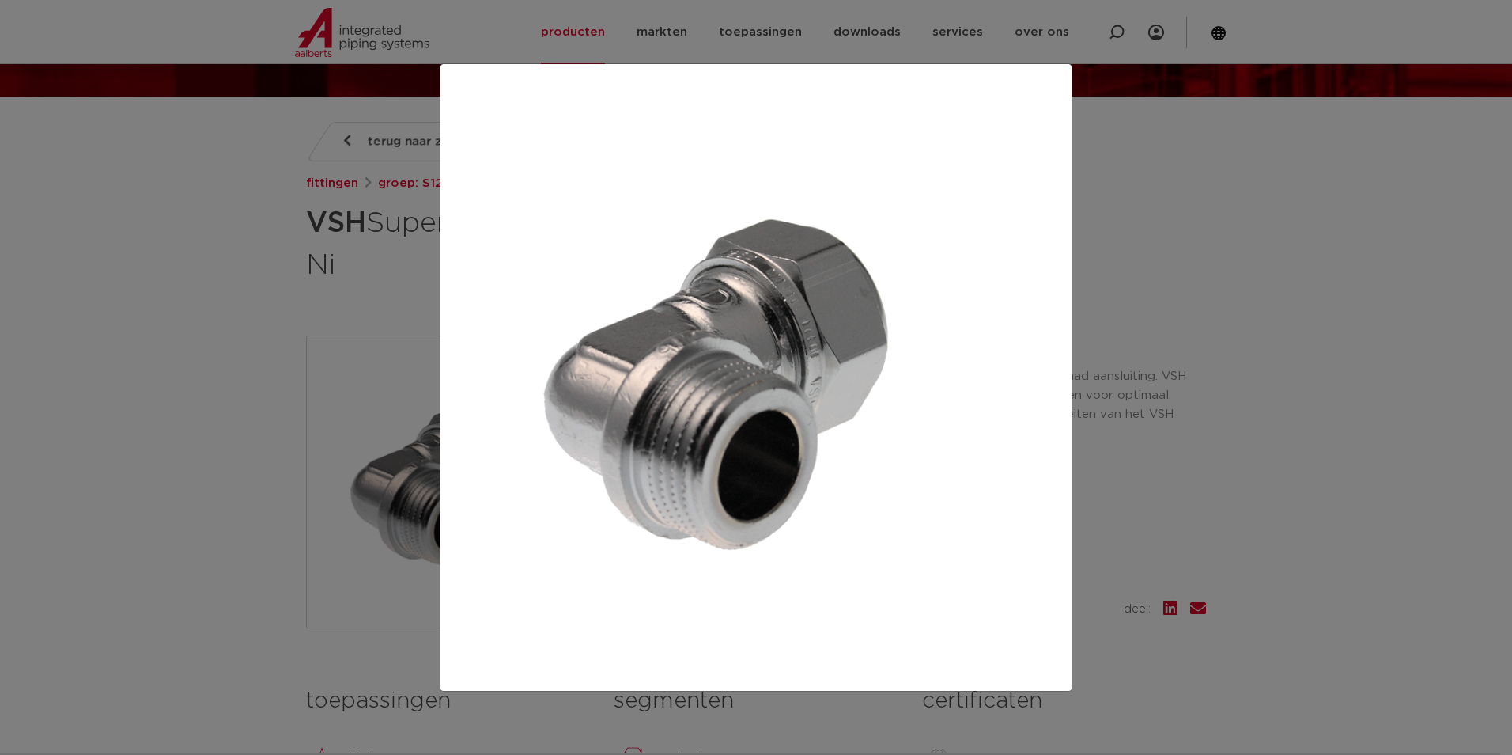
click at [244, 448] on div at bounding box center [756, 377] width 1512 height 755
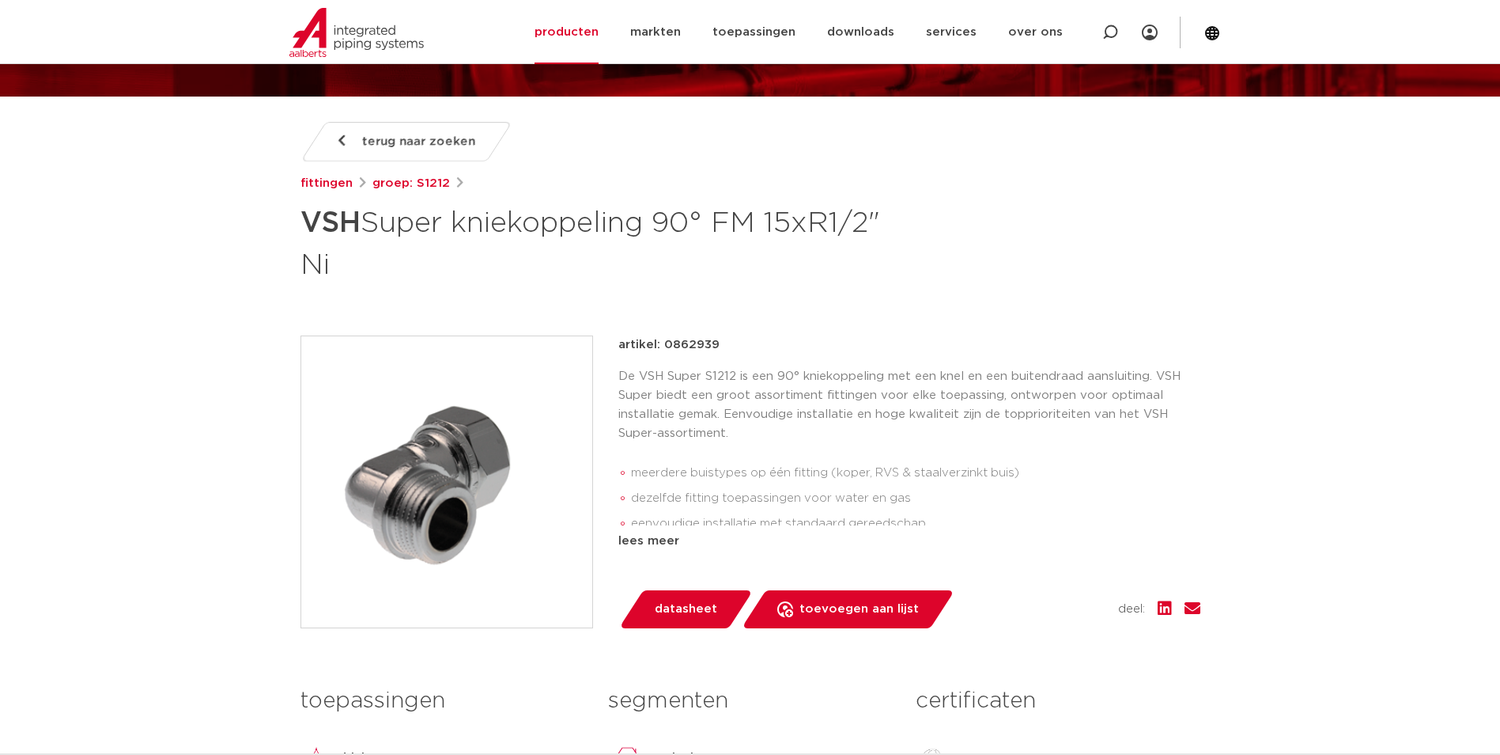
click at [690, 480] on li "meerdere buistypes op één fitting (koper, RVS & staalverzinkt buis)" at bounding box center [915, 472] width 569 height 25
click at [695, 475] on li "meerdere buistypes op één fitting (koper, RVS & staalverzinkt buis)" at bounding box center [915, 472] width 569 height 25
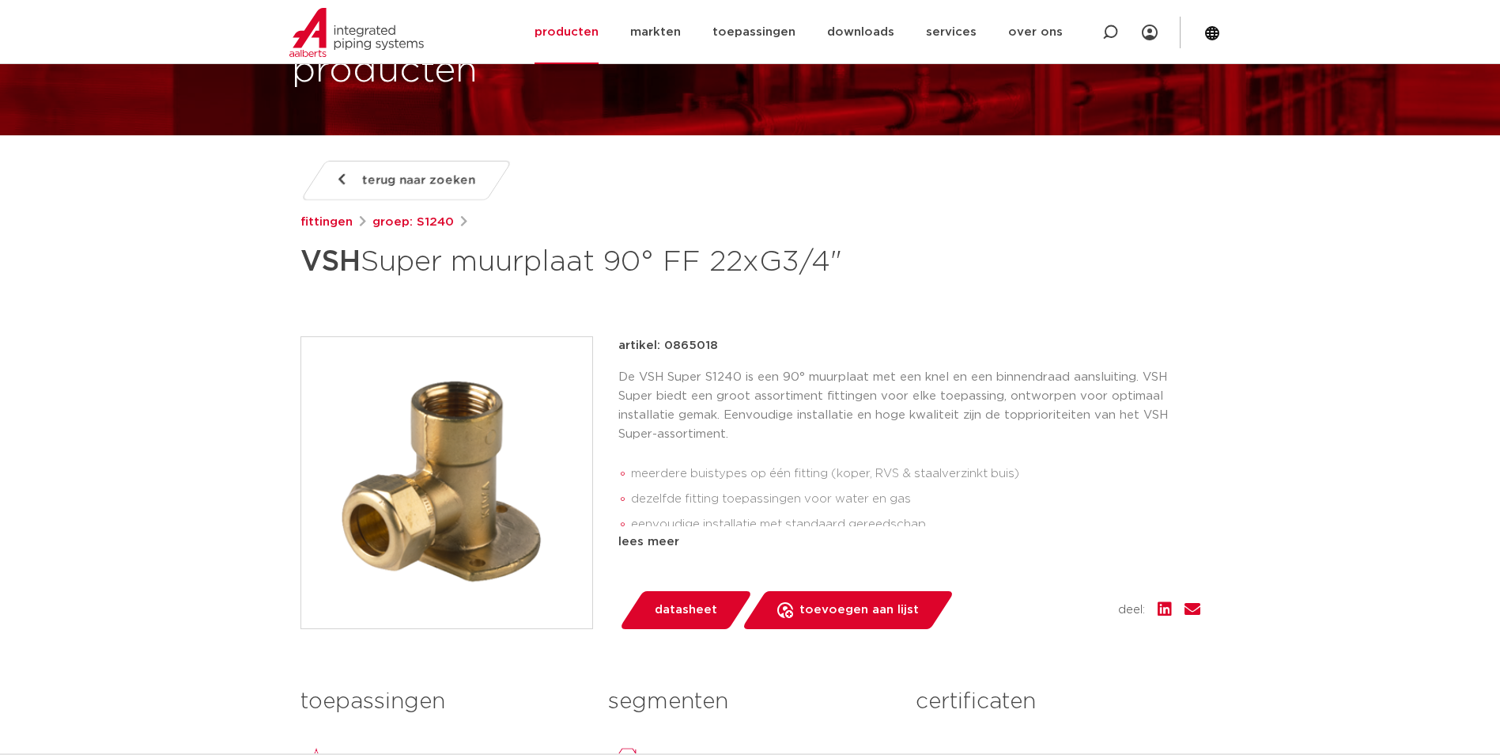
scroll to position [158, 0]
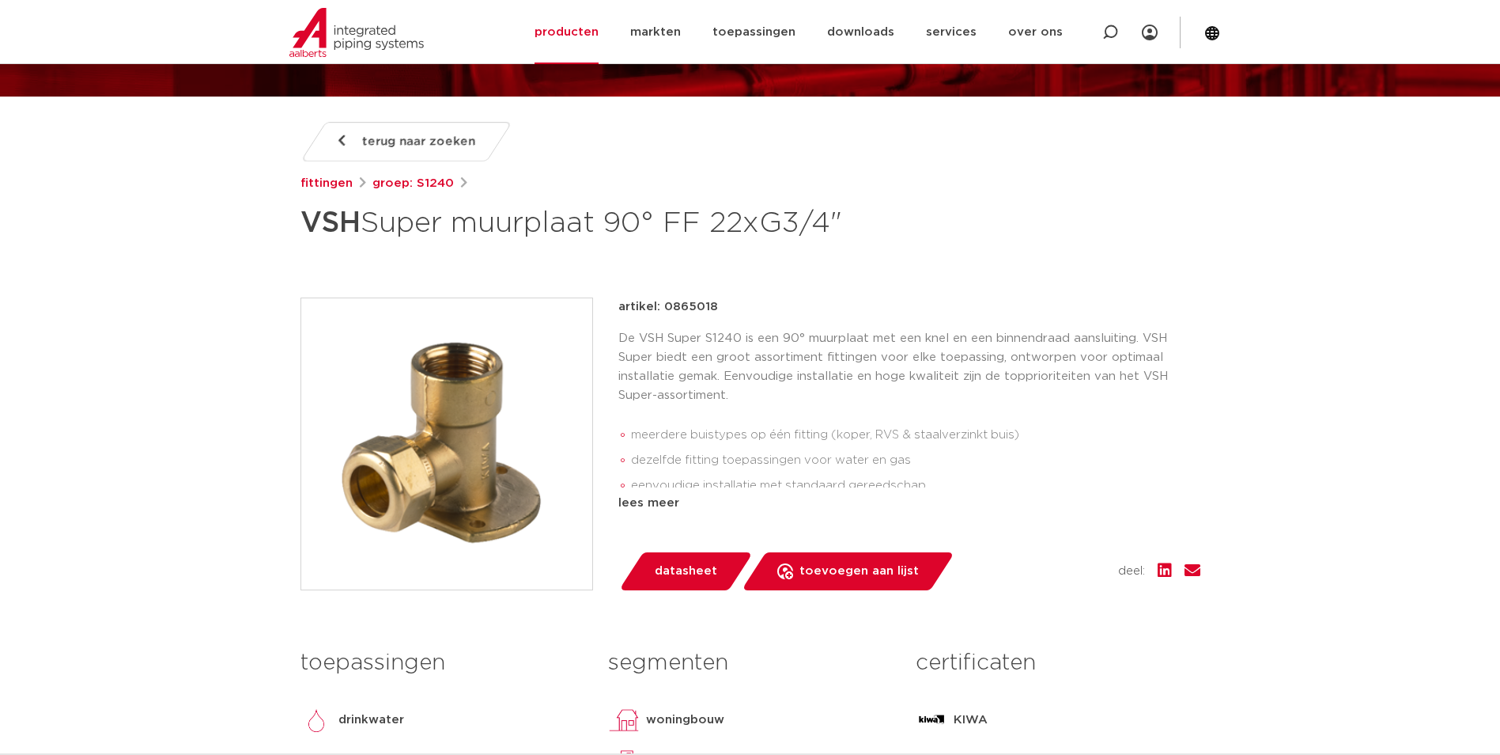
click at [542, 415] on img at bounding box center [446, 443] width 291 height 291
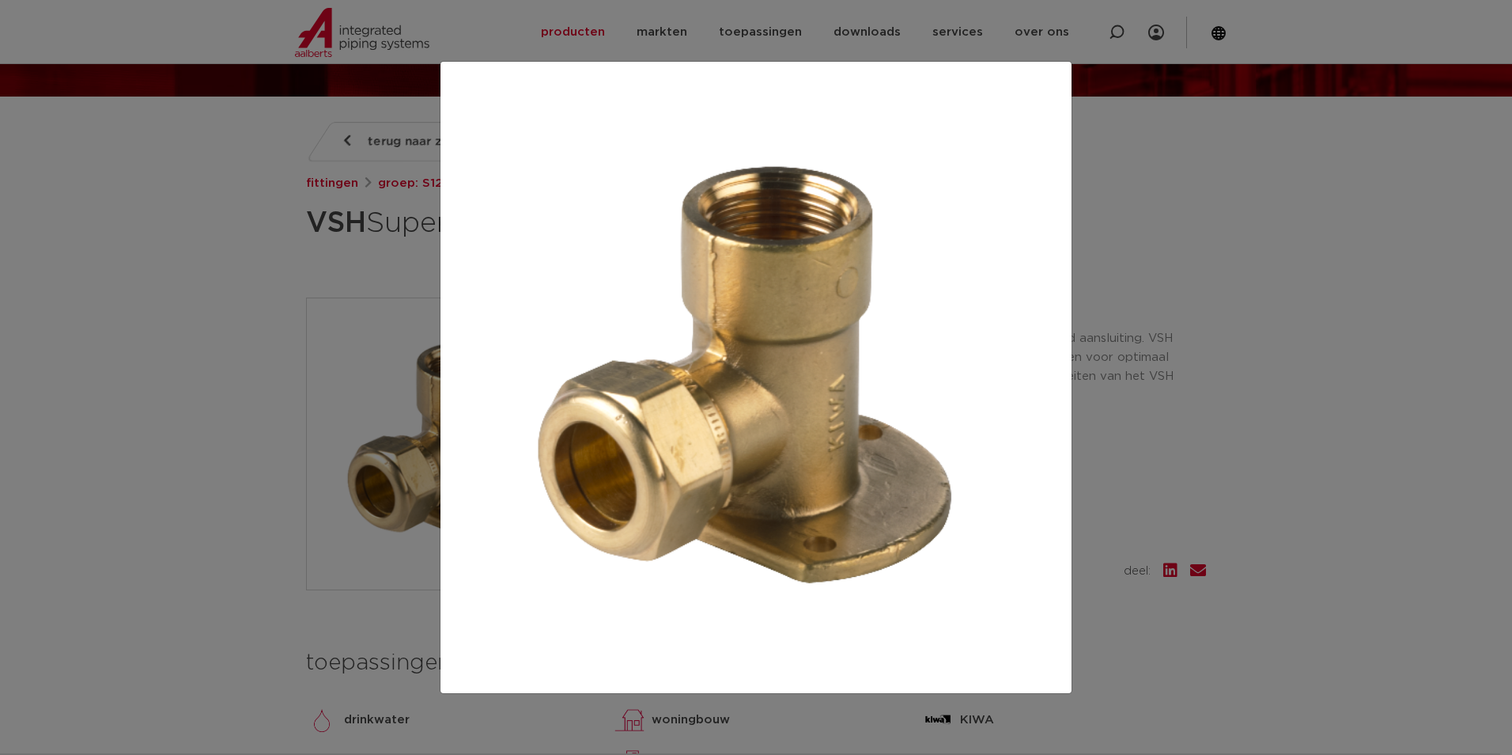
click at [255, 368] on div at bounding box center [756, 377] width 1512 height 755
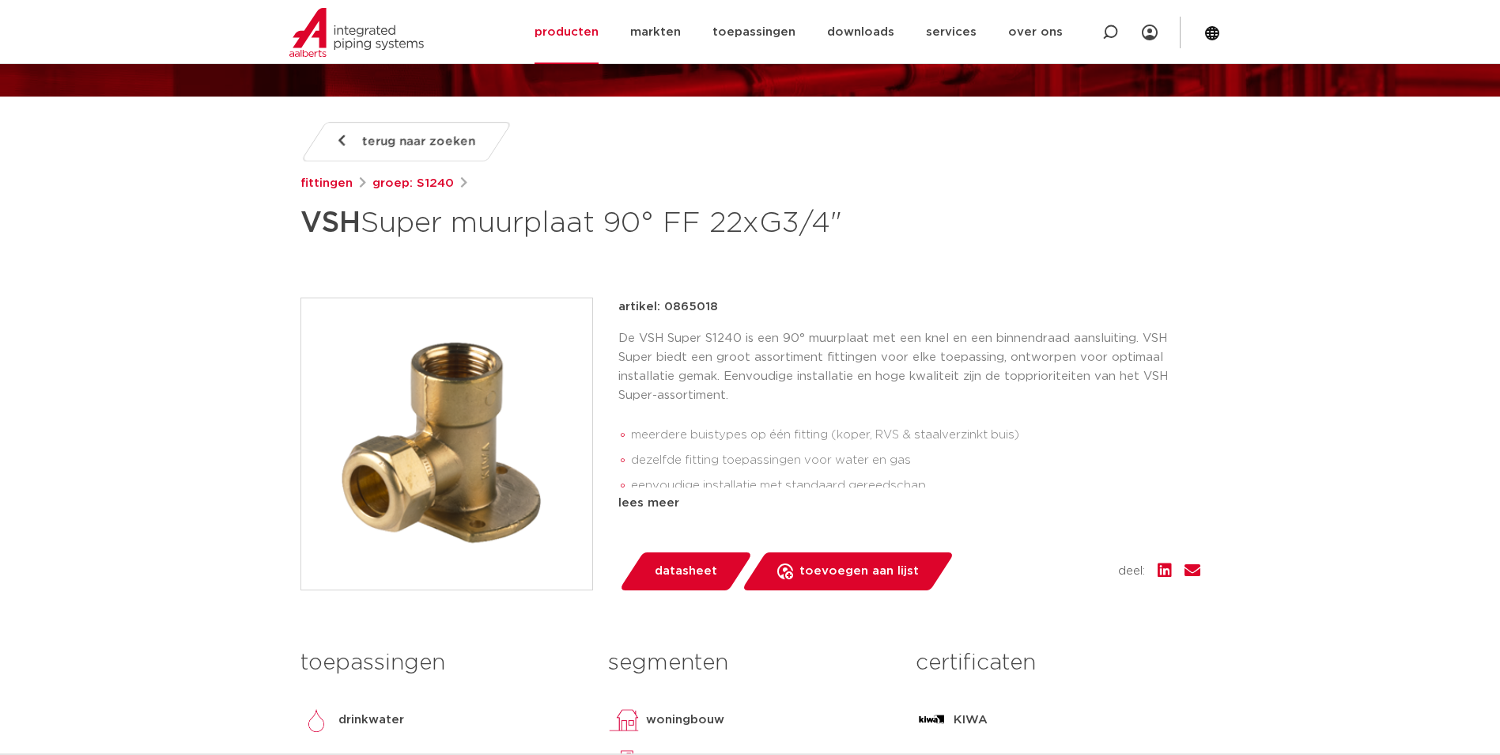
scroll to position [237, 0]
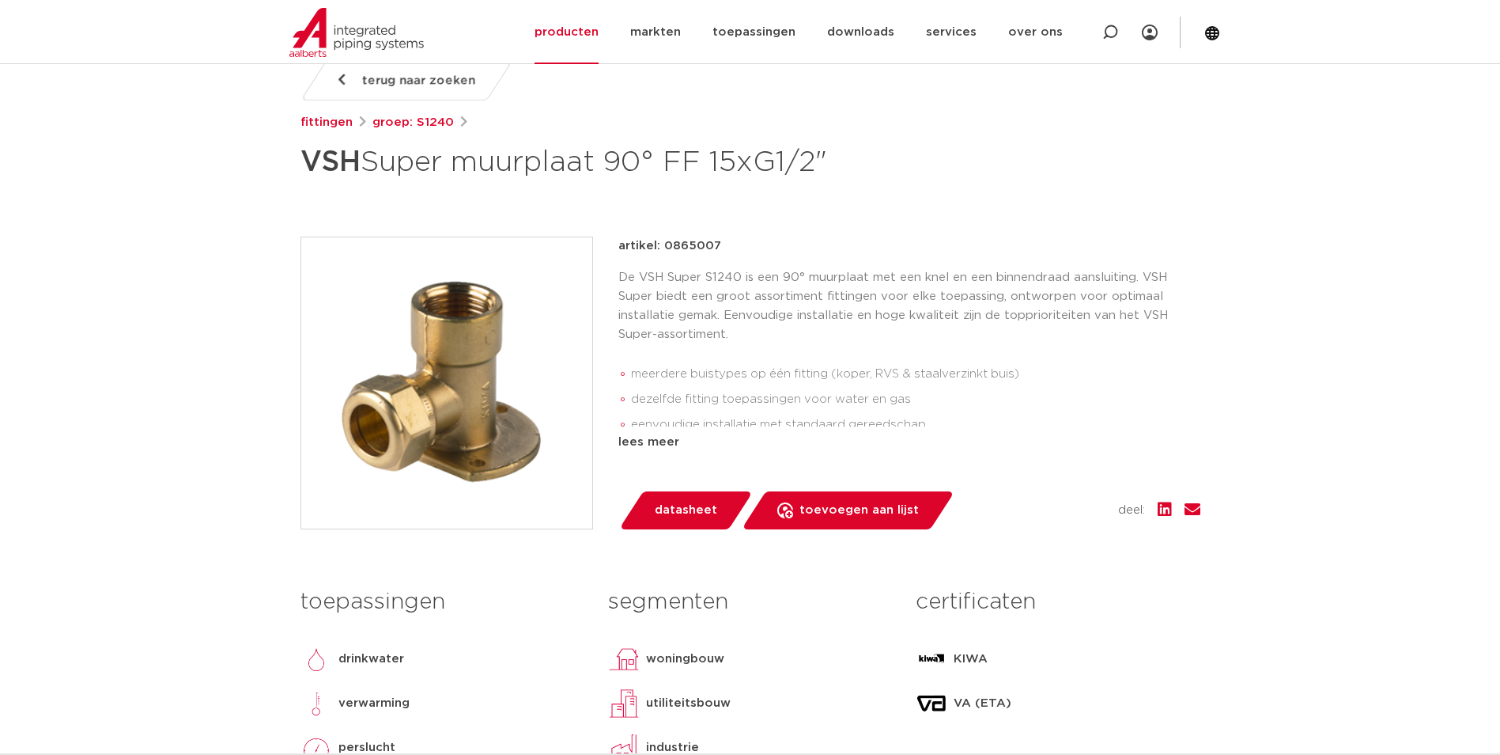
scroll to position [237, 0]
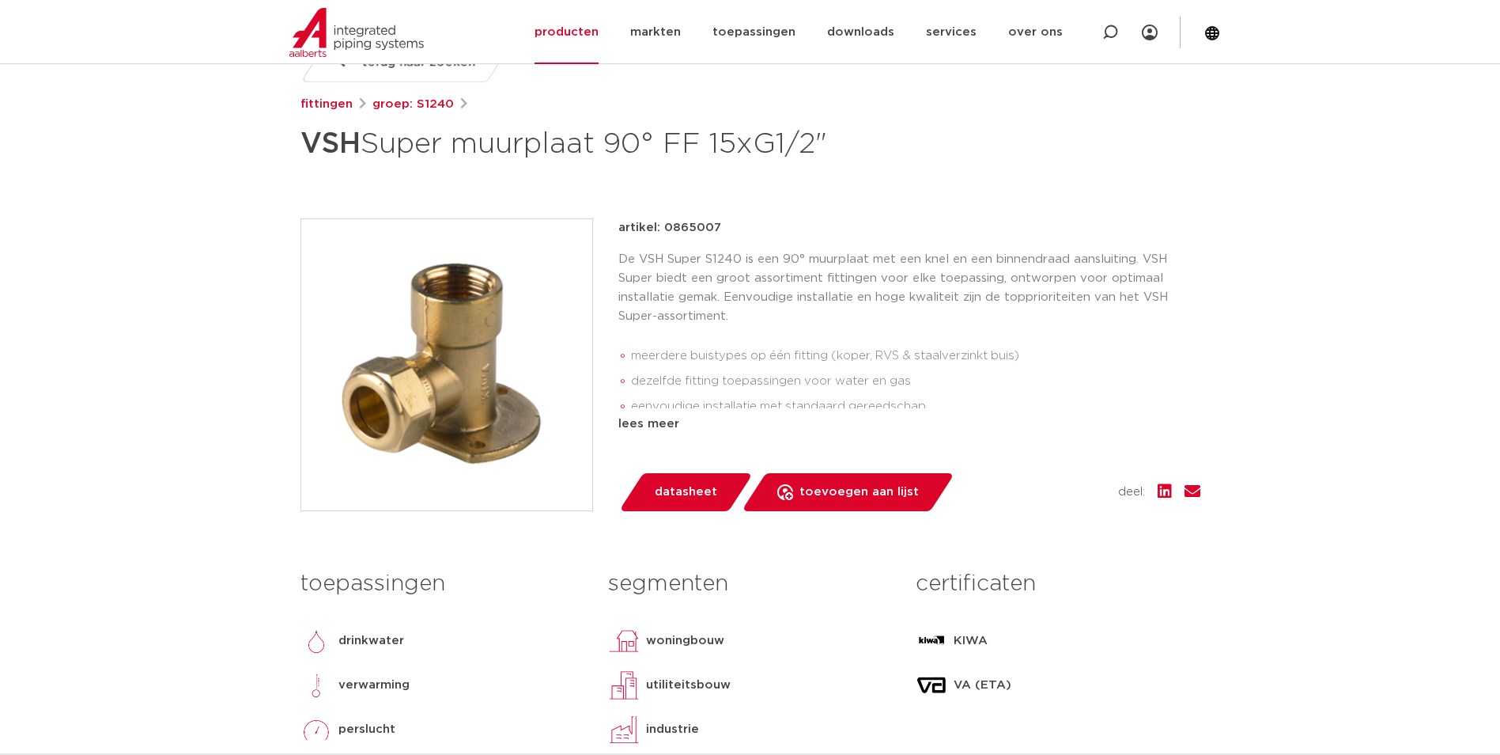
click at [463, 384] on img at bounding box center [446, 364] width 291 height 291
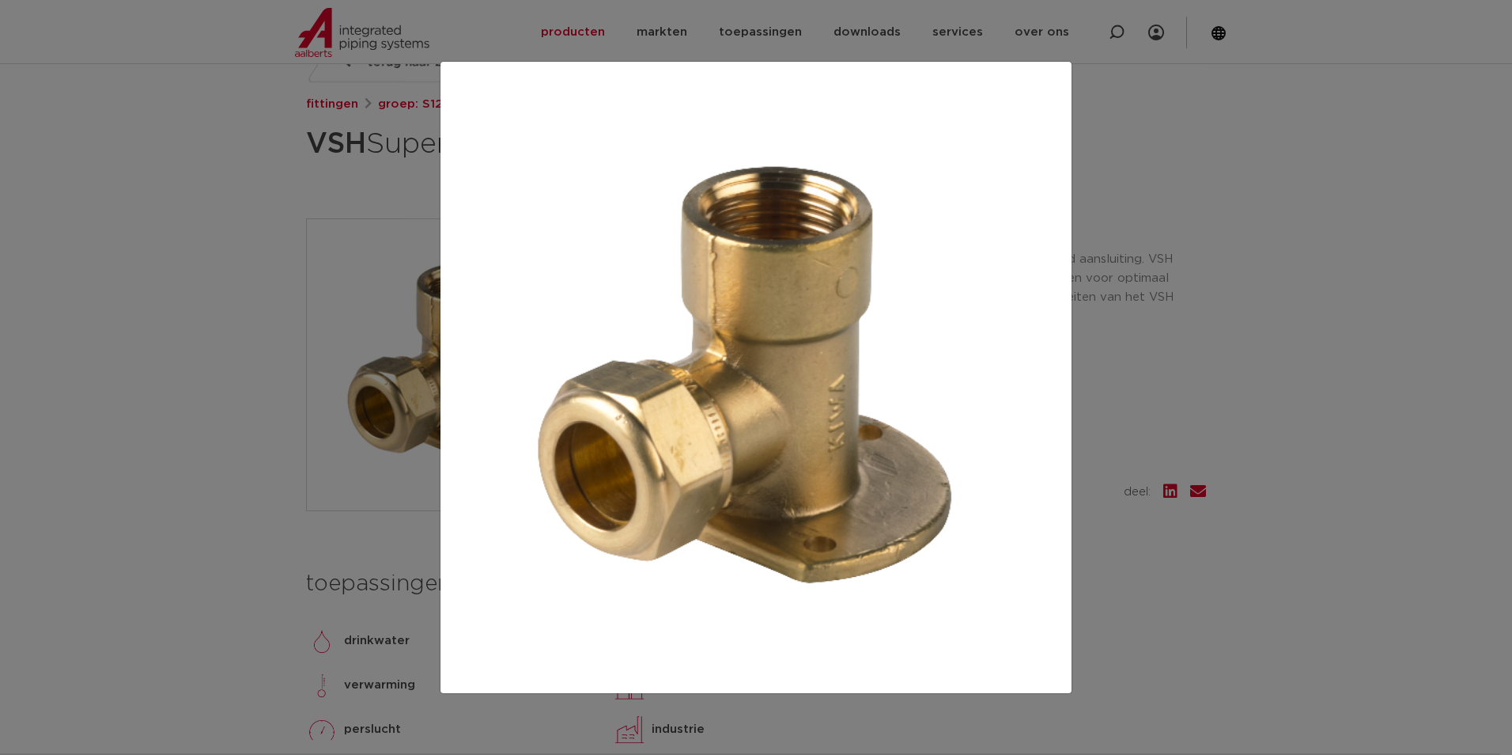
click at [278, 426] on div at bounding box center [756, 377] width 1512 height 755
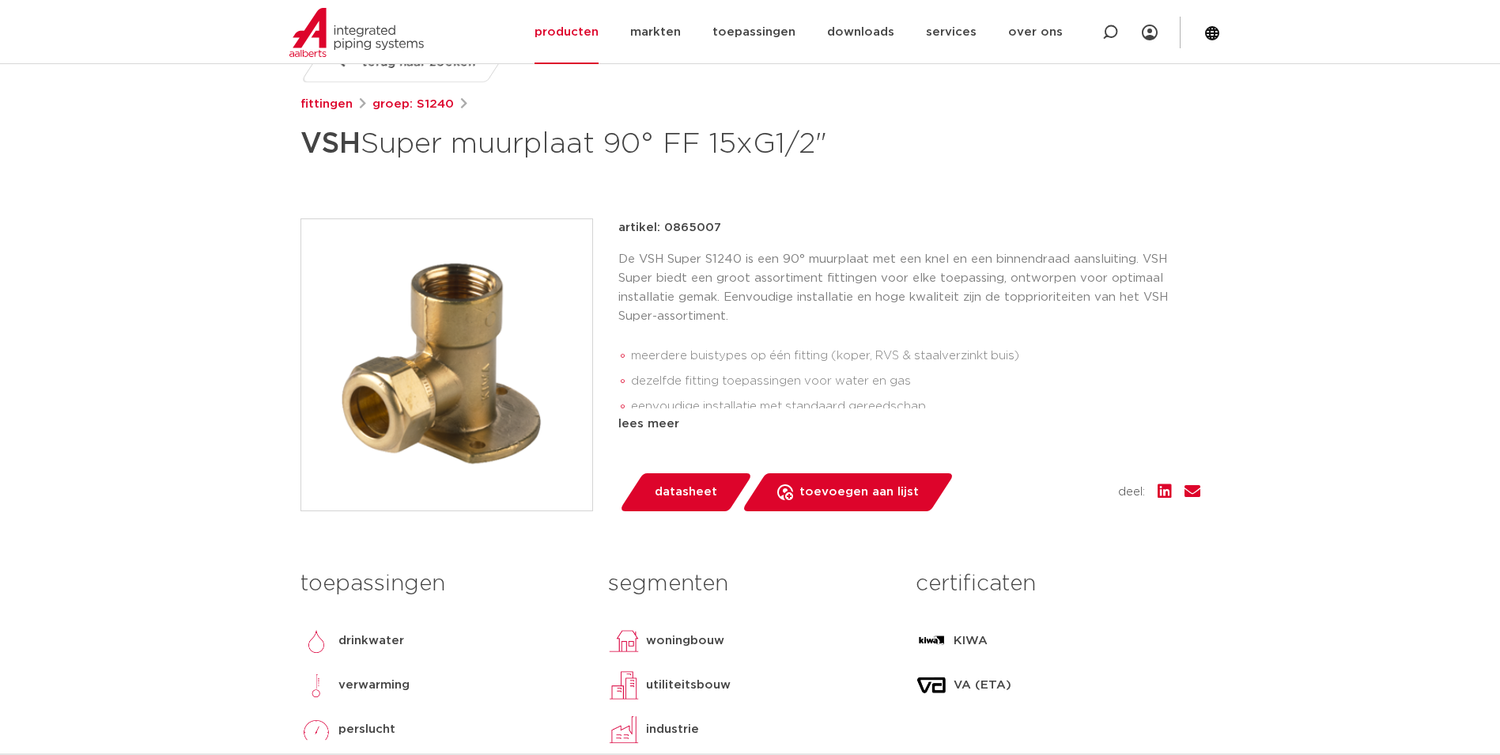
click at [918, 297] on p "De VSH Super S1240 is een 90° muurplaat met een knel en een binnendraad aanslui…" at bounding box center [910, 288] width 582 height 76
click at [703, 299] on p "De VSH Super S1240 is een 90° muurplaat met een knel en een binnendraad aanslui…" at bounding box center [910, 288] width 582 height 76
